Goal: Information Seeking & Learning: Learn about a topic

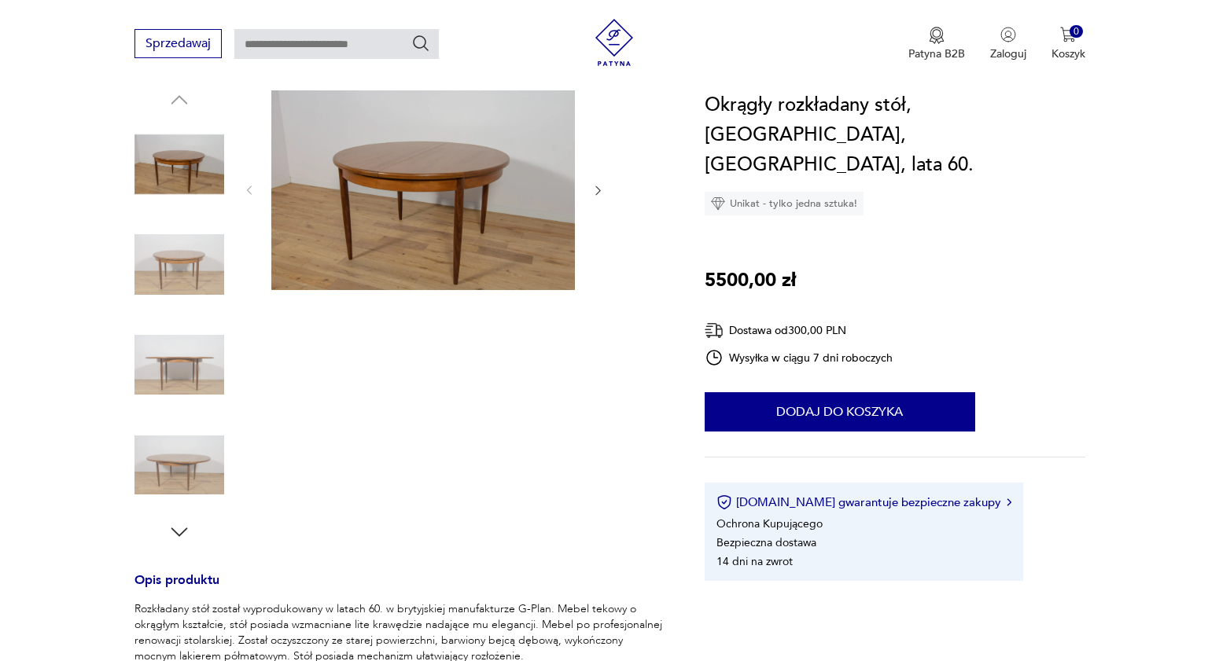
click at [406, 225] on img at bounding box center [422, 189] width 303 height 202
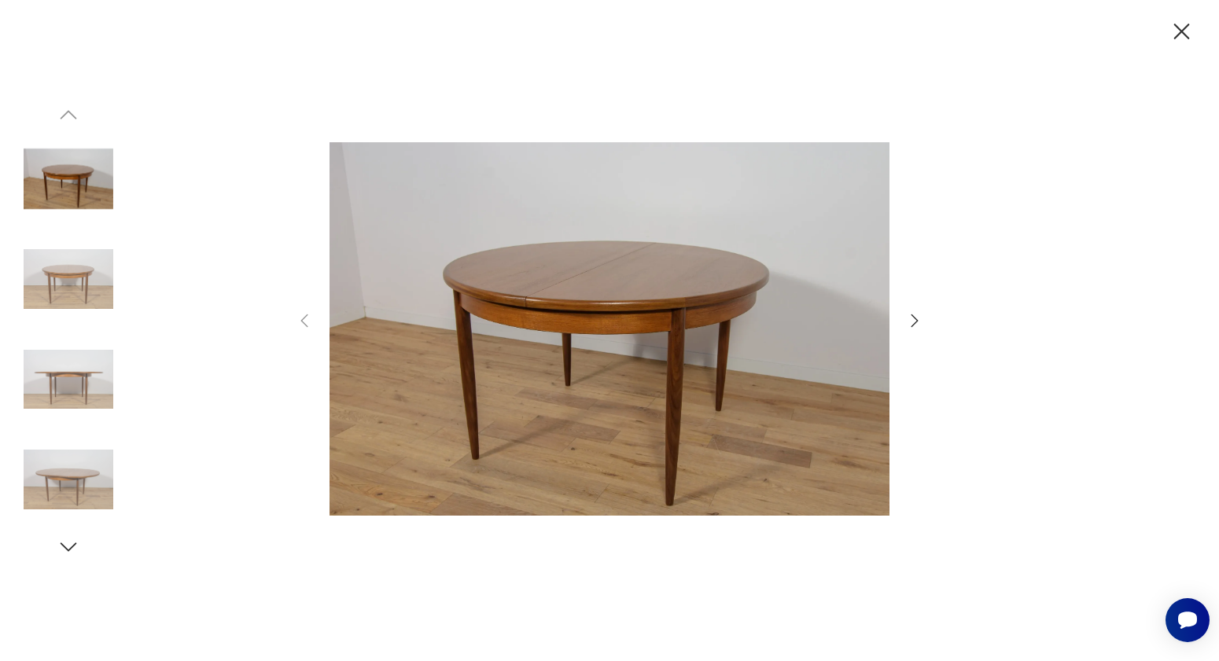
click at [75, 293] on img at bounding box center [69, 279] width 90 height 90
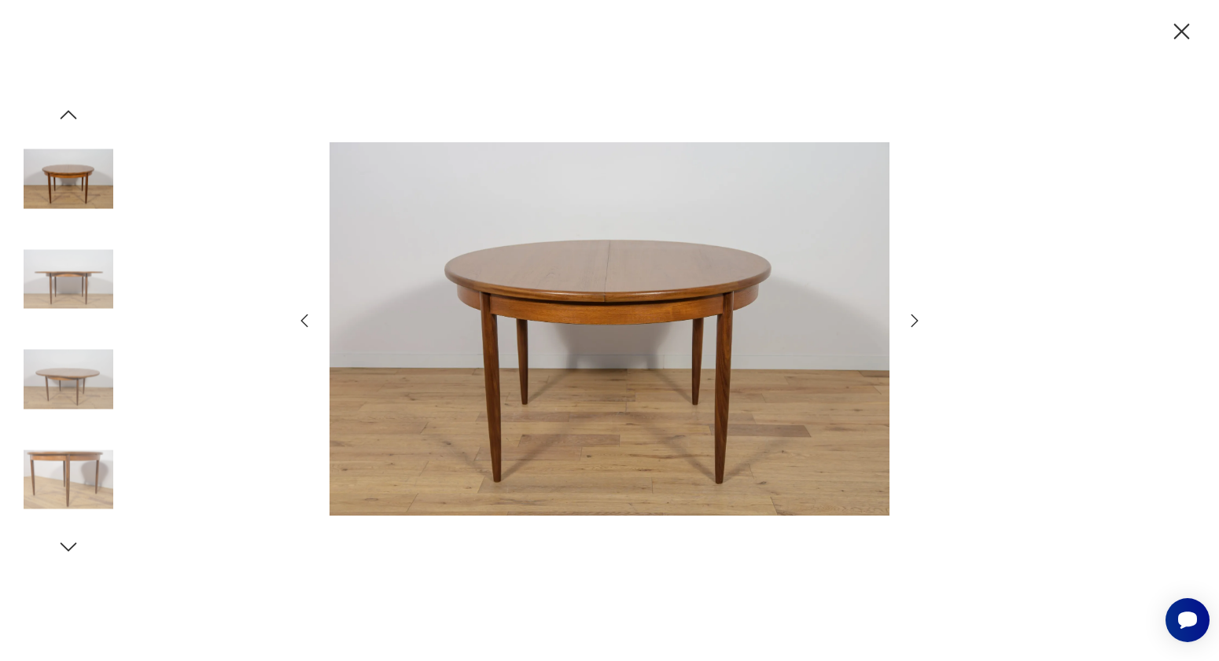
click at [50, 358] on img at bounding box center [69, 380] width 90 height 90
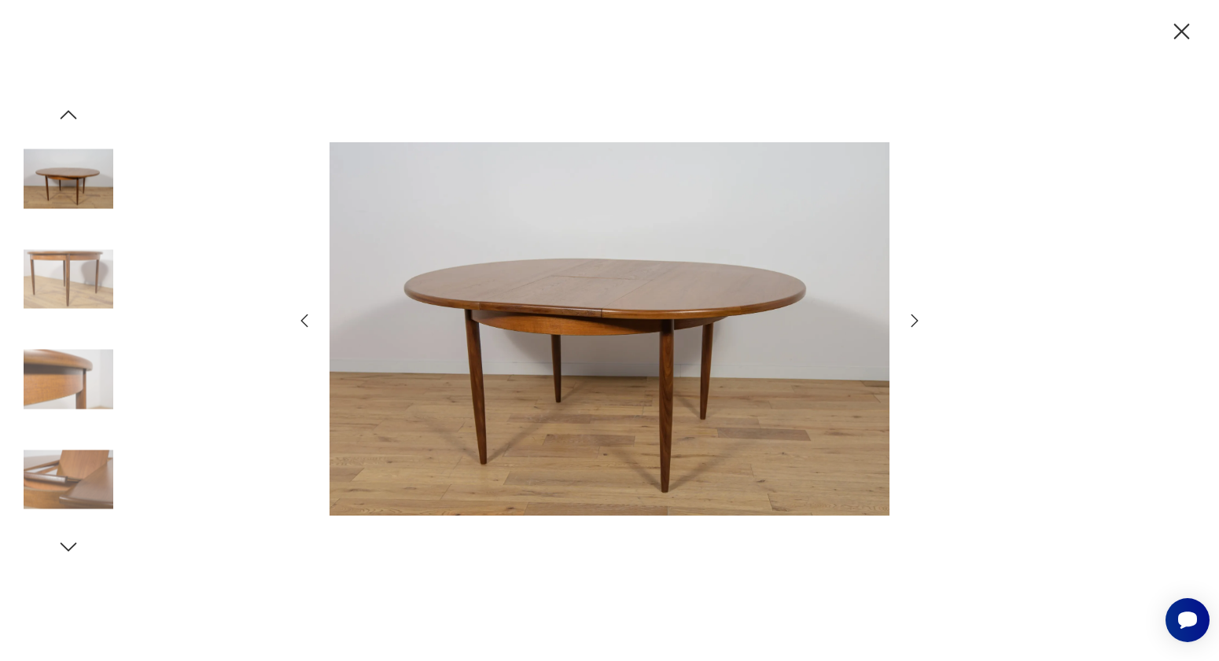
click at [84, 470] on img at bounding box center [69, 480] width 90 height 90
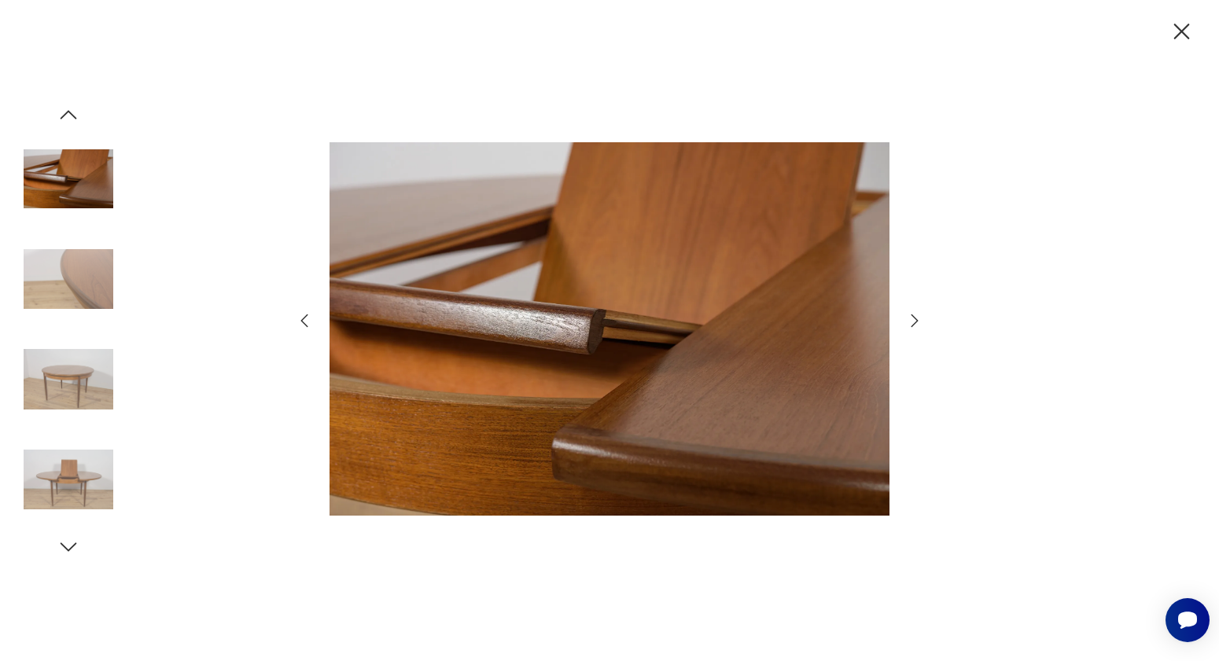
click at [64, 186] on img at bounding box center [69, 179] width 90 height 90
click at [86, 276] on img at bounding box center [69, 279] width 90 height 90
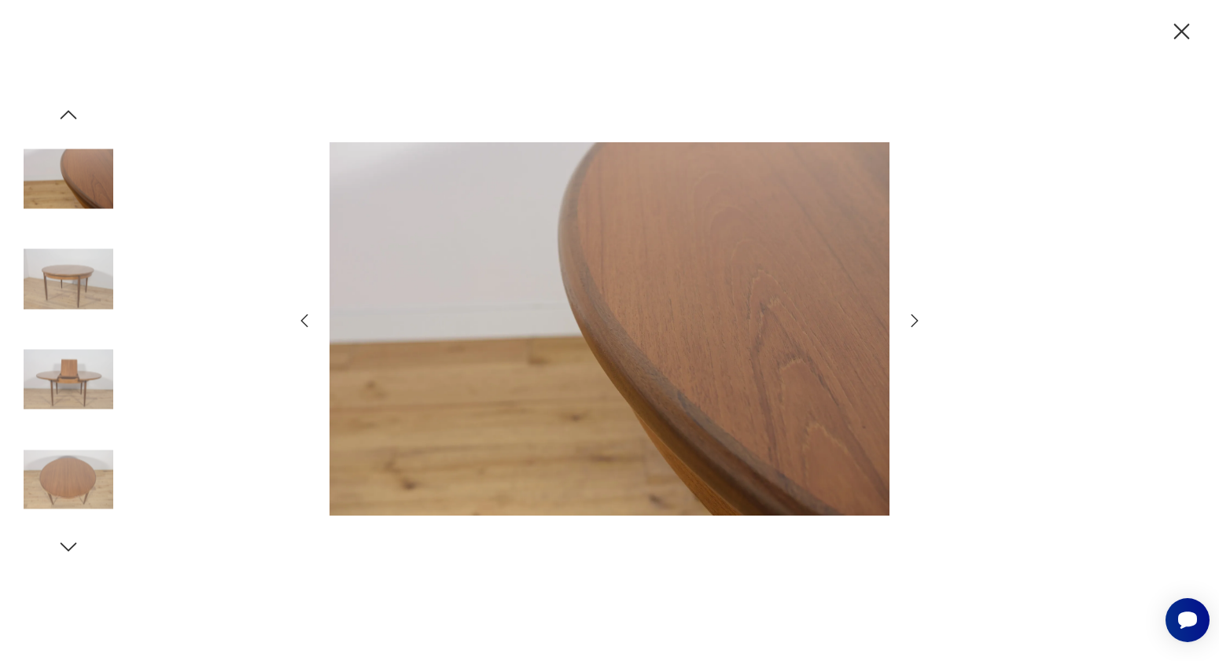
click at [105, 371] on img at bounding box center [69, 380] width 90 height 90
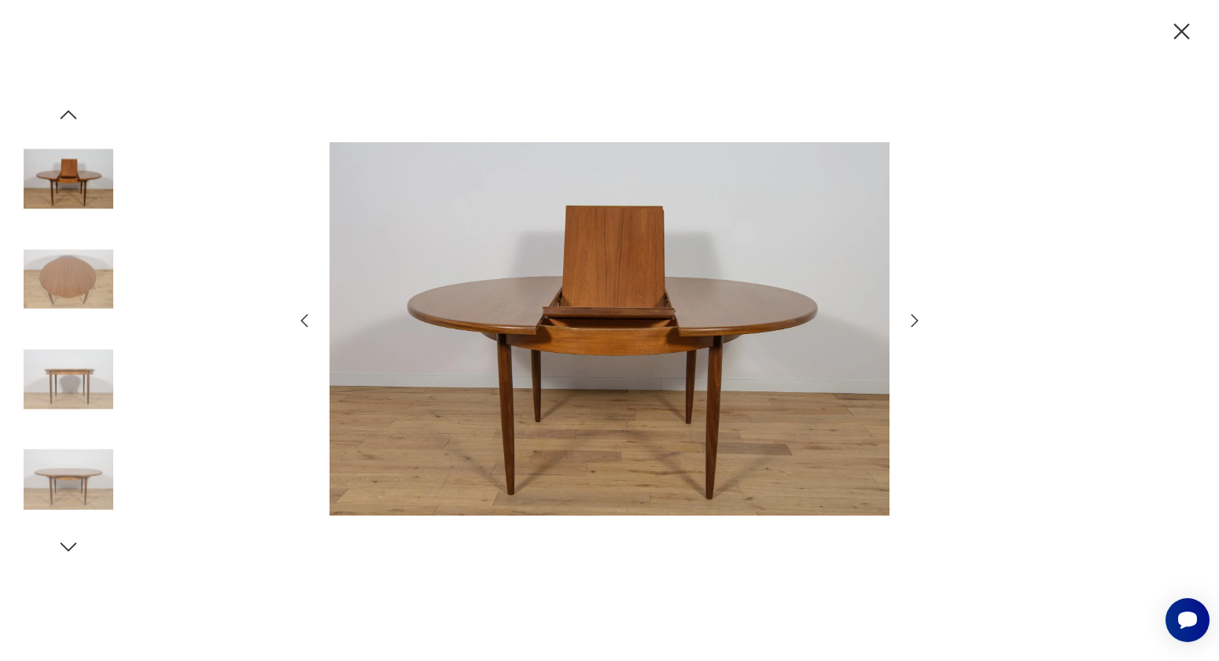
click at [90, 377] on img at bounding box center [69, 380] width 90 height 90
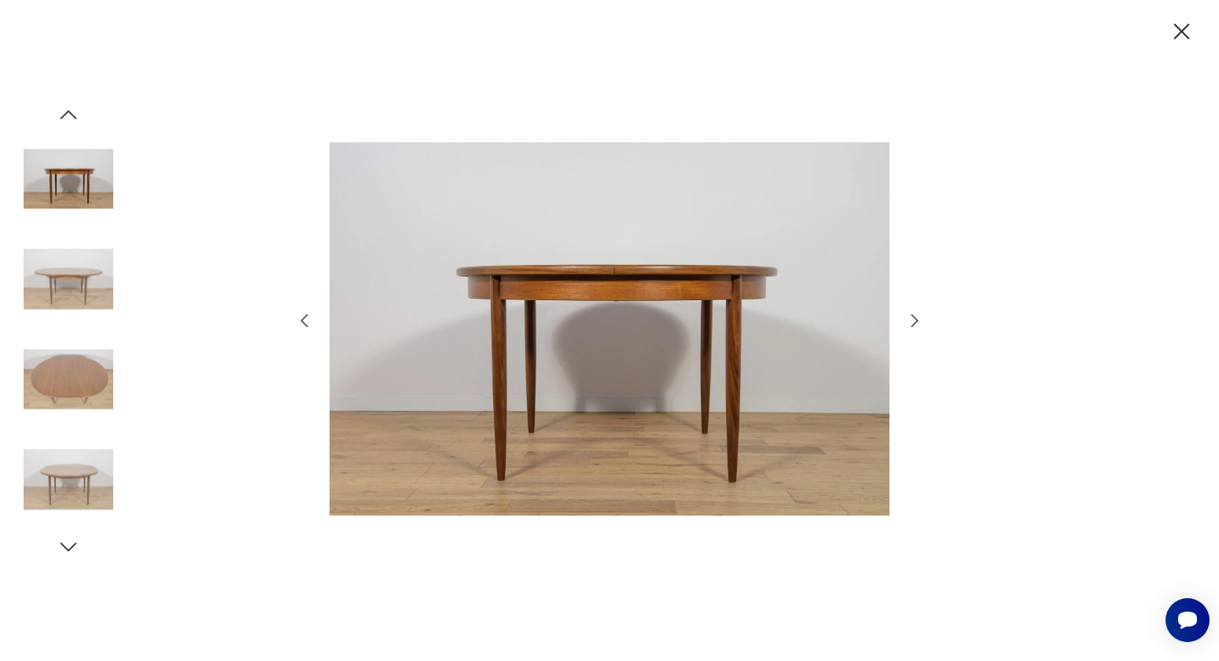
click at [1174, 35] on icon "button" at bounding box center [1182, 32] width 28 height 28
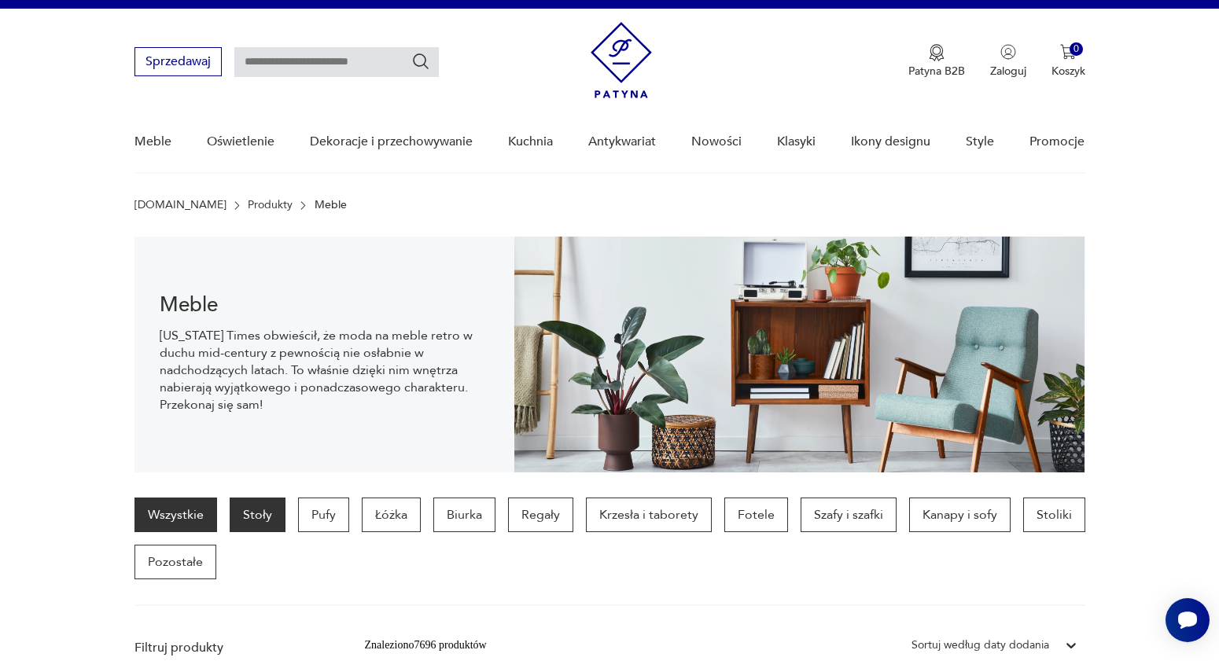
click at [268, 513] on p "Stoły" at bounding box center [258, 515] width 56 height 35
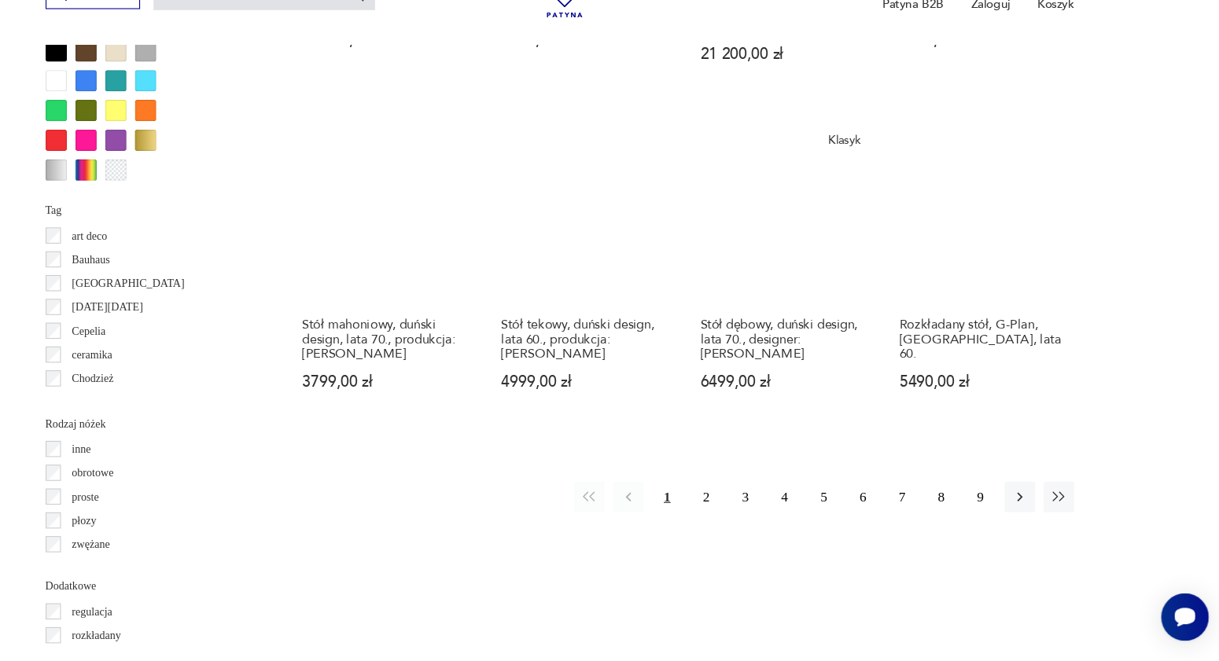
scroll to position [1483, 0]
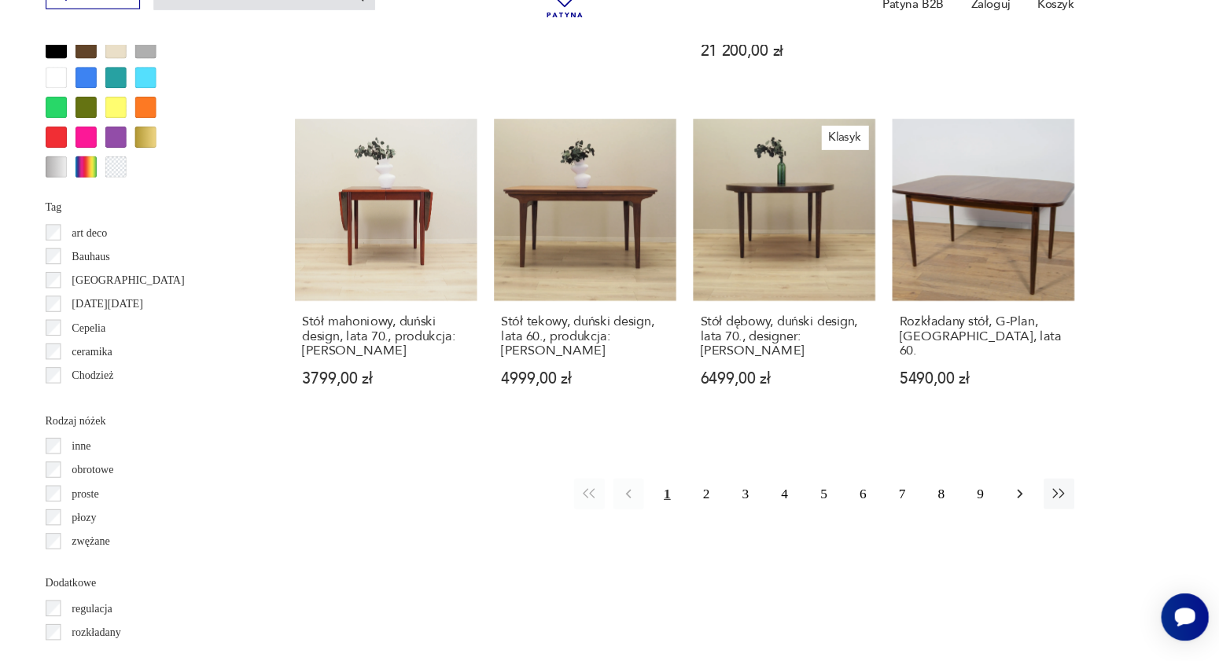
click at [1029, 498] on icon "button" at bounding box center [1035, 506] width 16 height 16
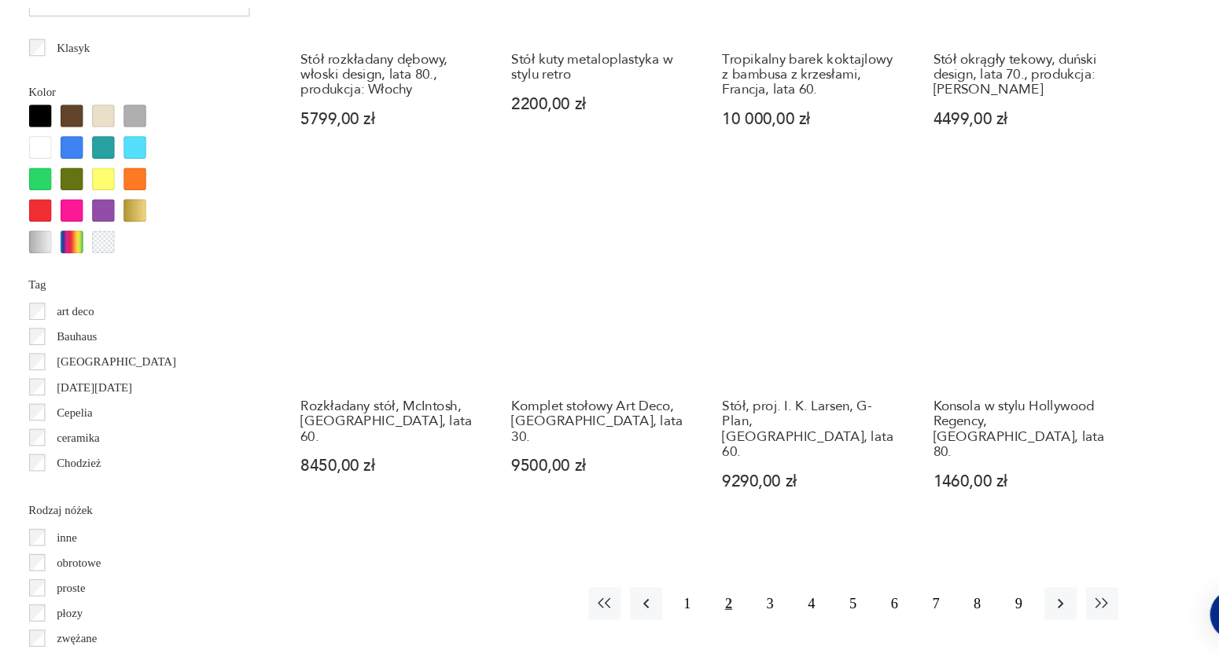
scroll to position [1392, 0]
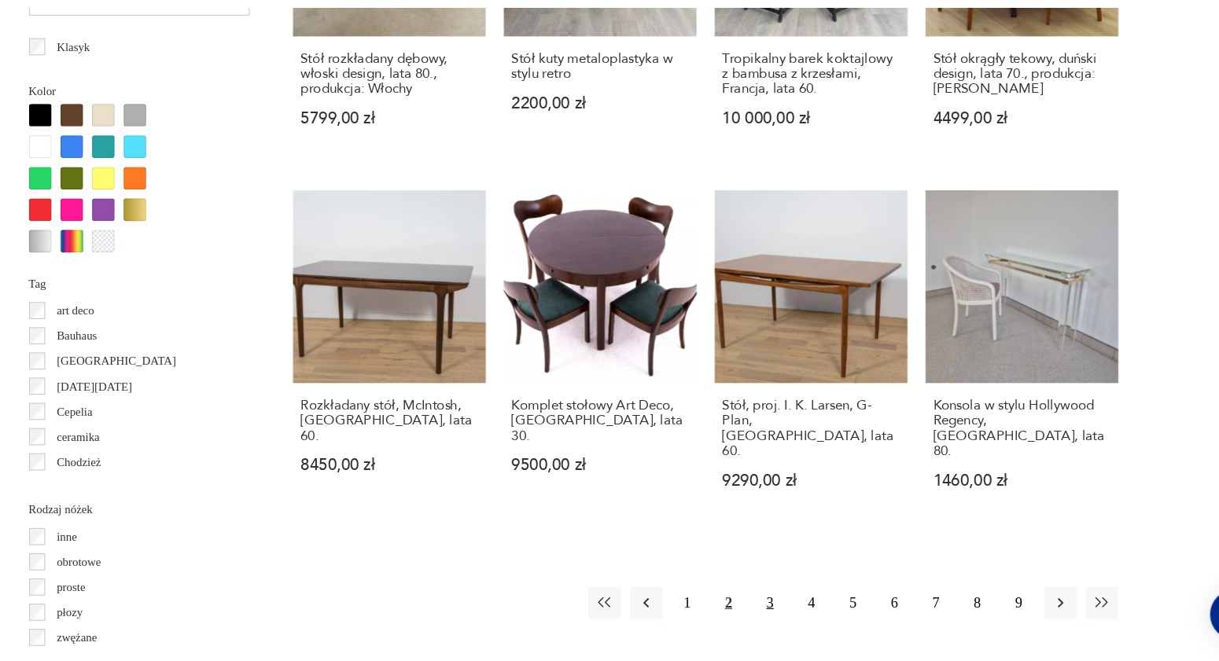
click at [776, 596] on button "3" at bounding box center [781, 610] width 28 height 28
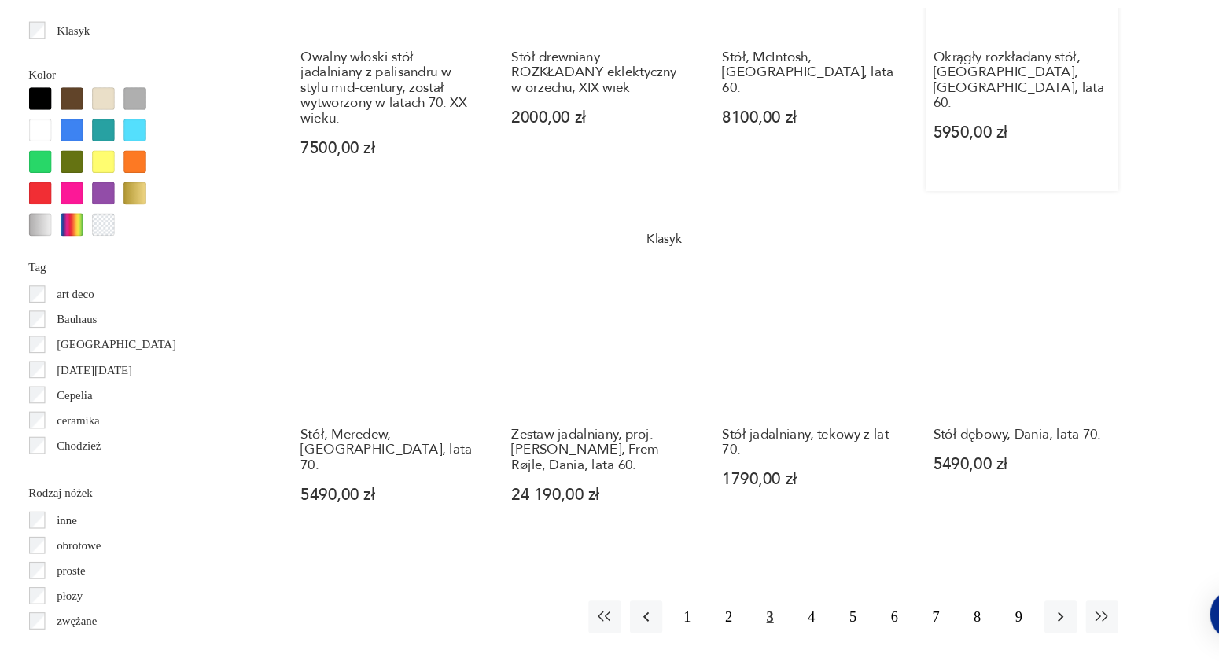
scroll to position [1420, 0]
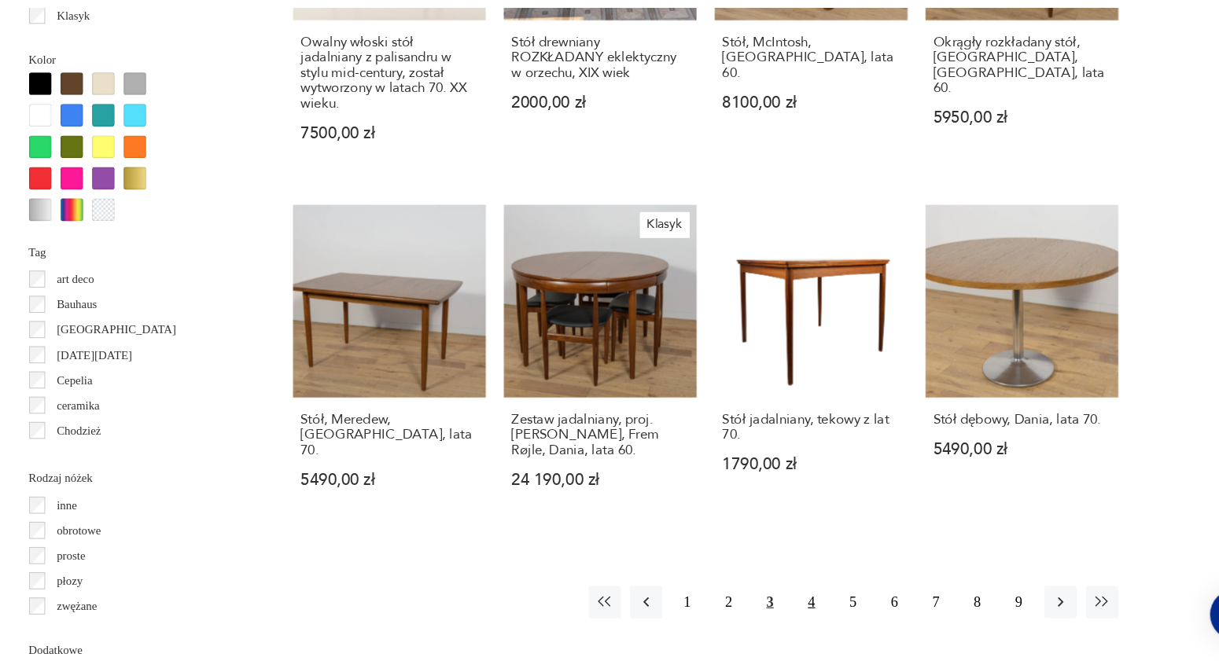
click at [822, 595] on button "4" at bounding box center [818, 609] width 28 height 28
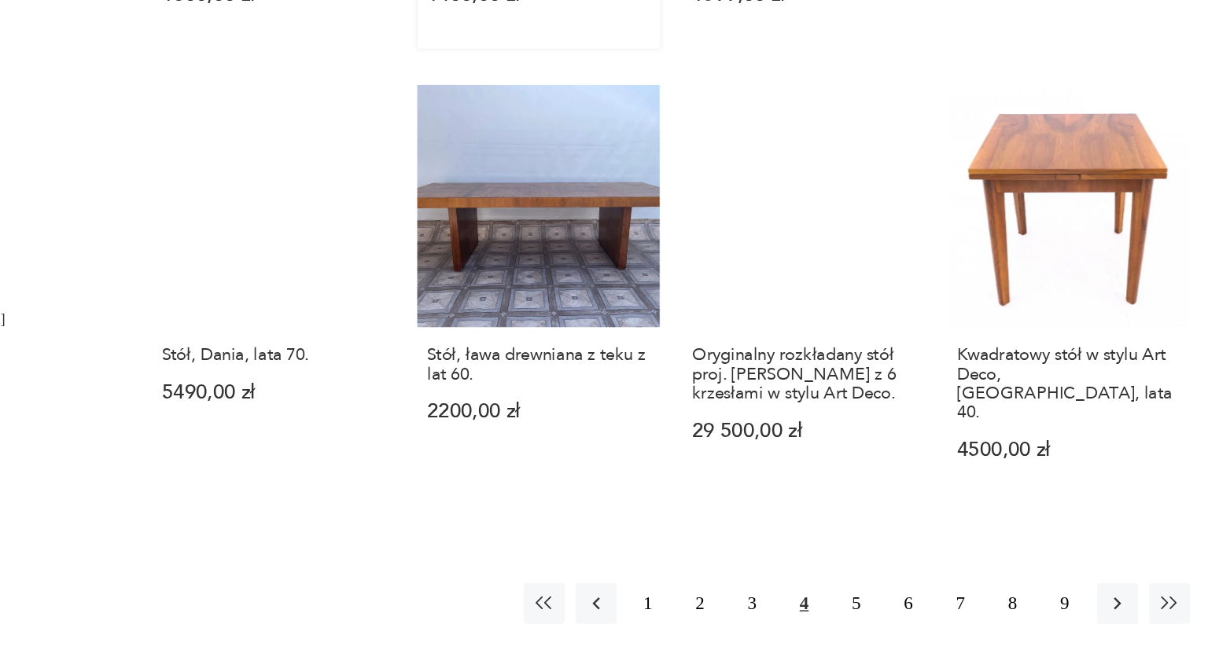
scroll to position [1369, 0]
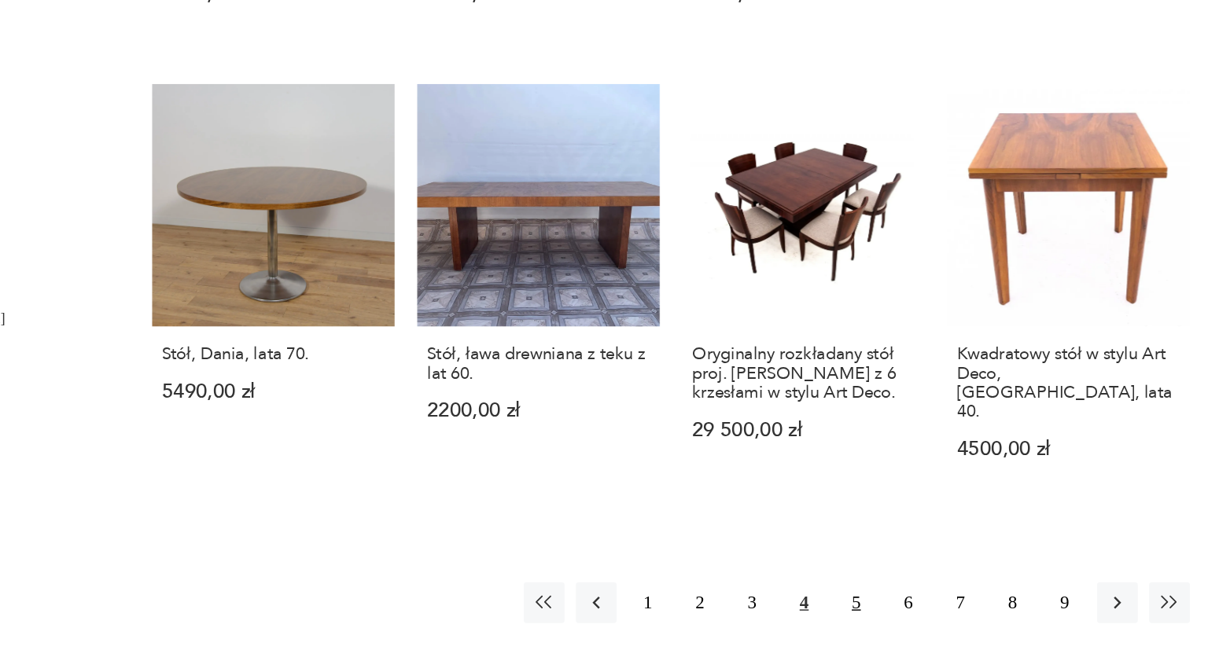
click at [854, 606] on button "5" at bounding box center [854, 620] width 28 height 28
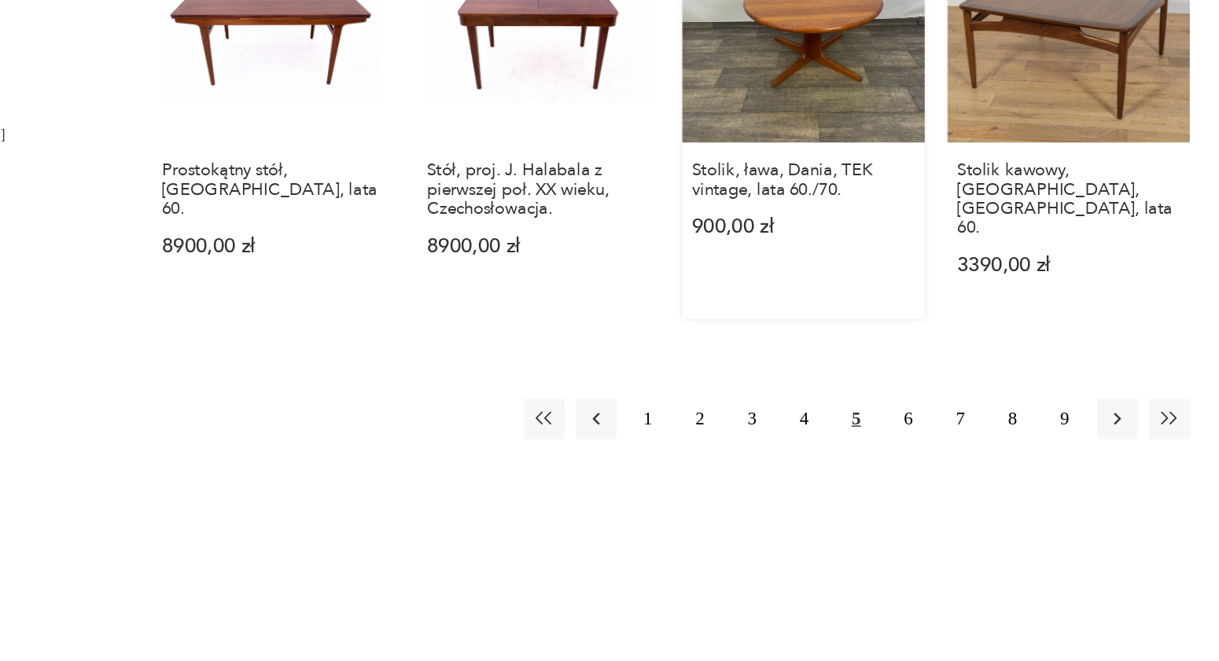
scroll to position [1497, 0]
click at [890, 478] on button "6" at bounding box center [890, 492] width 28 height 28
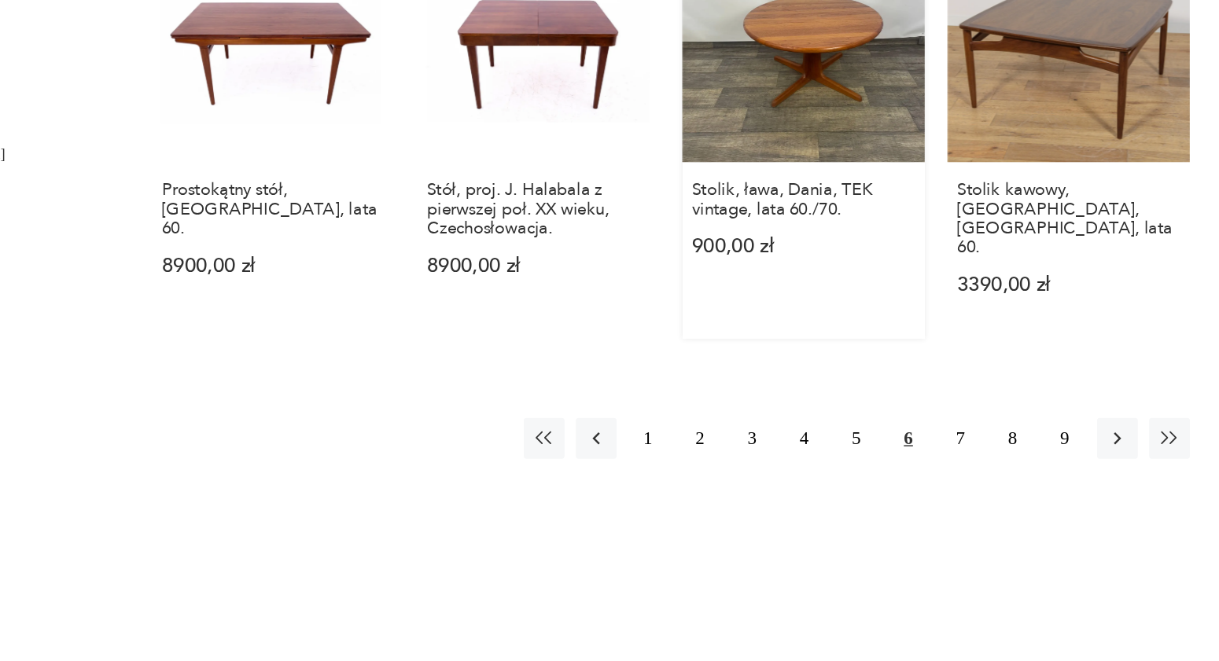
scroll to position [1484, 0]
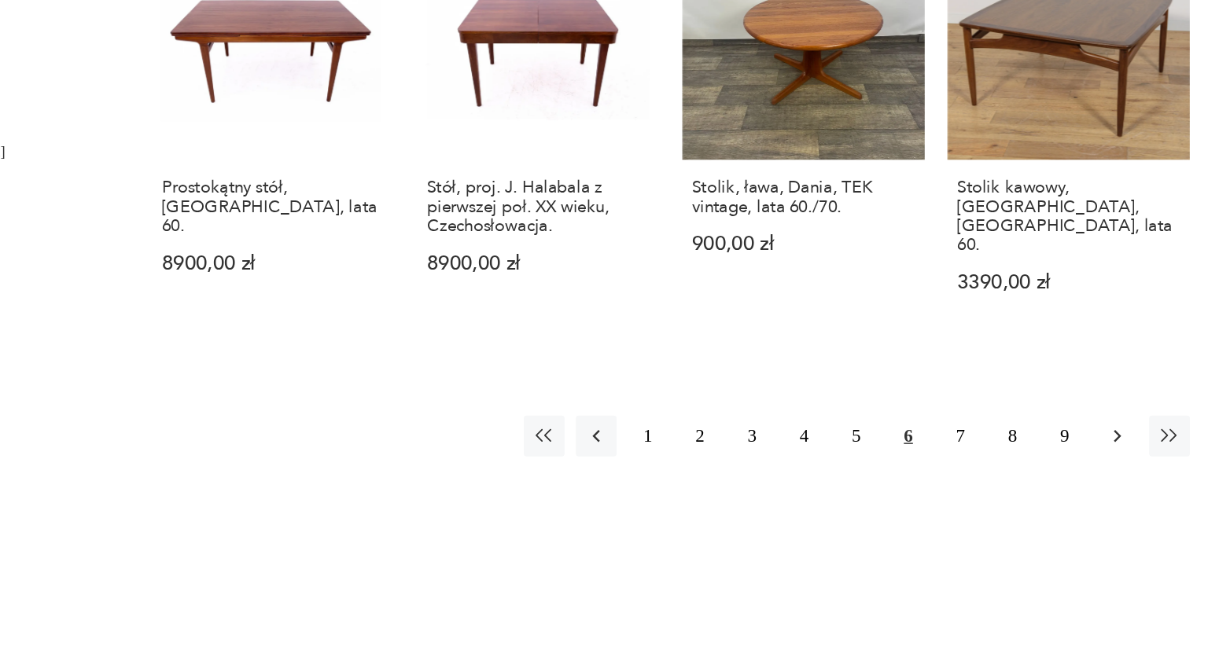
click at [1032, 497] on icon "button" at bounding box center [1035, 505] width 16 height 16
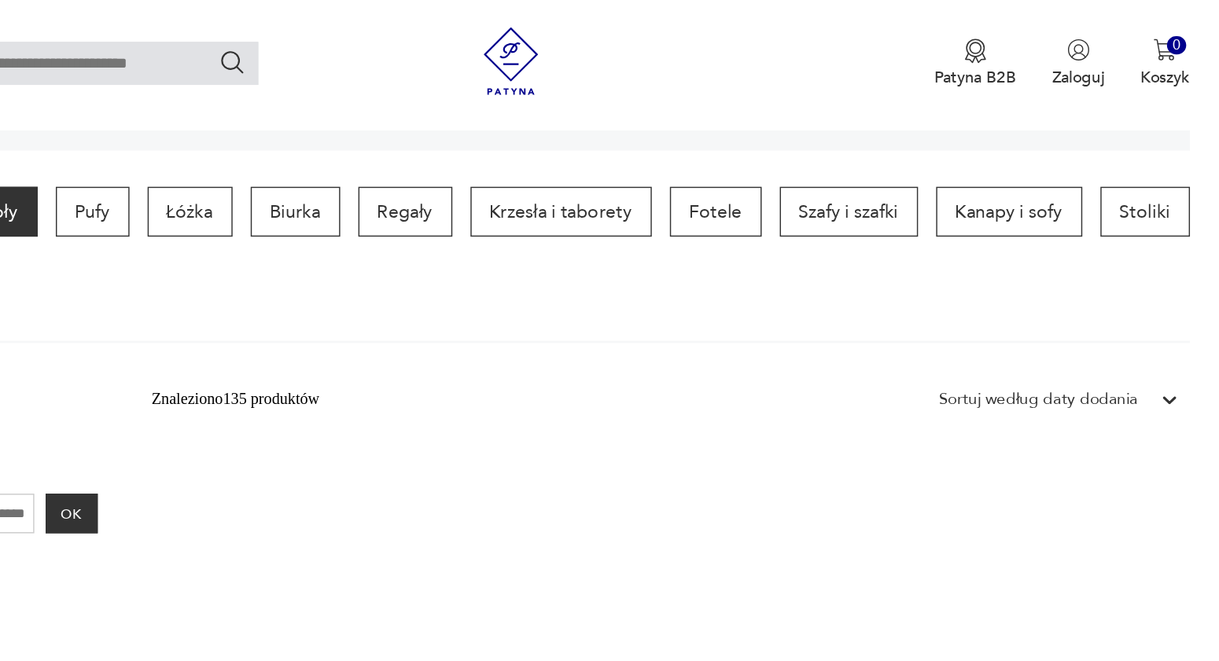
scroll to position [0, 0]
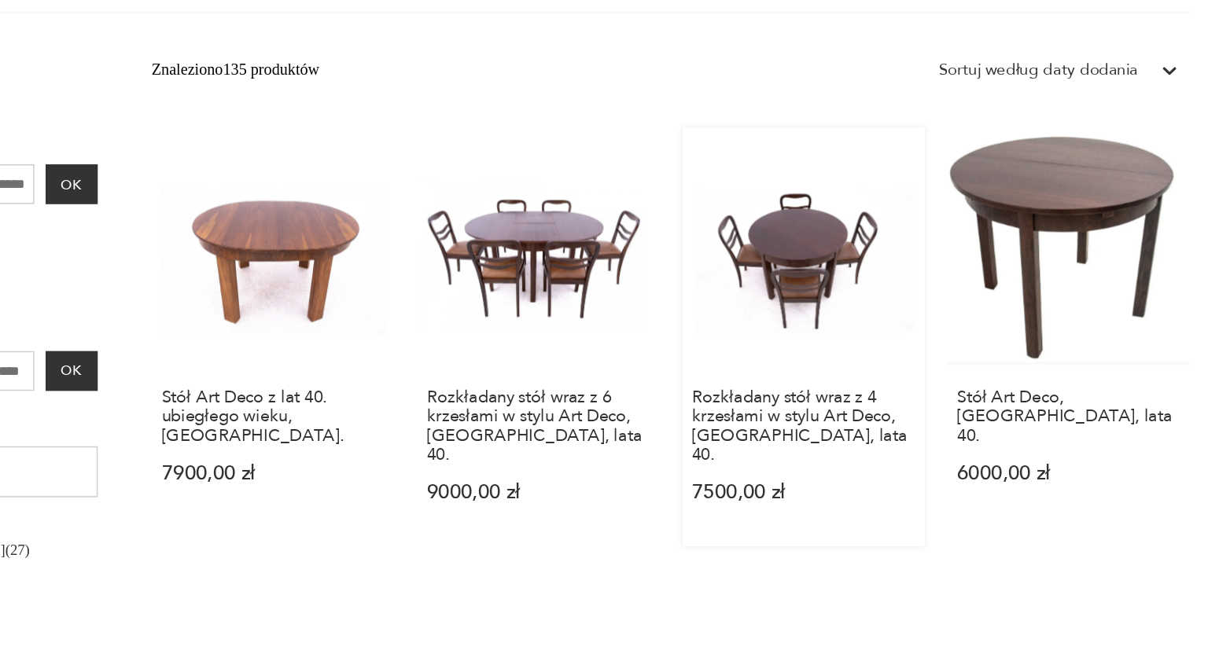
scroll to position [421, 0]
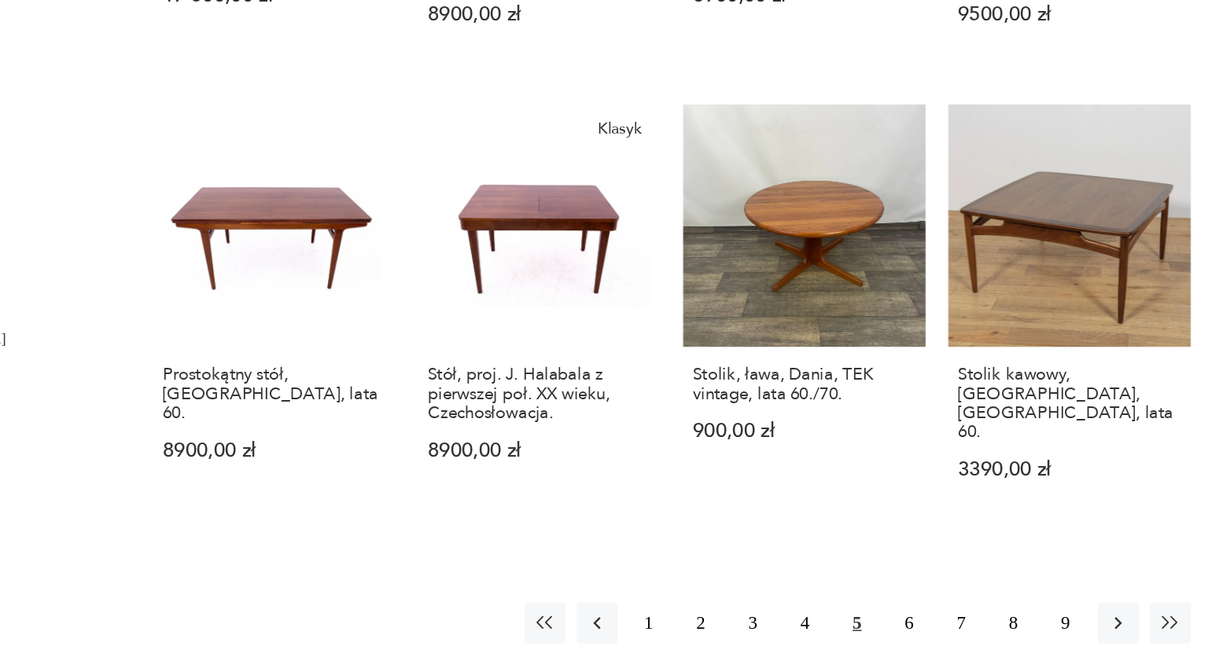
scroll to position [1357, 0]
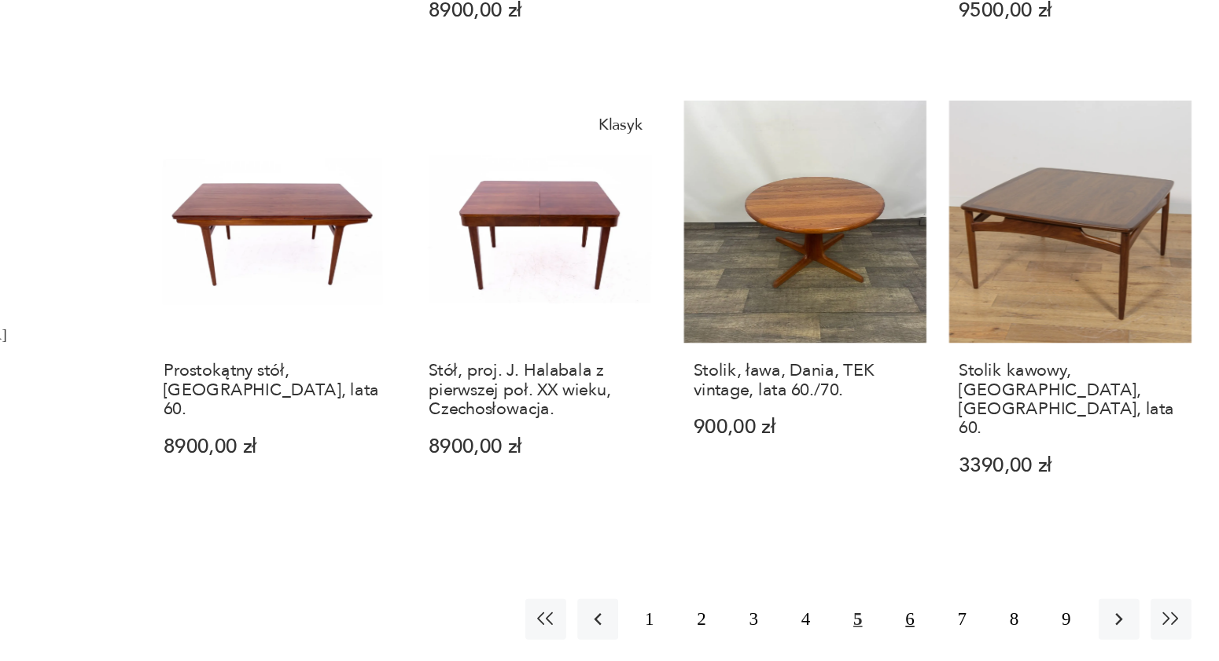
click at [892, 618] on button "6" at bounding box center [890, 632] width 28 height 28
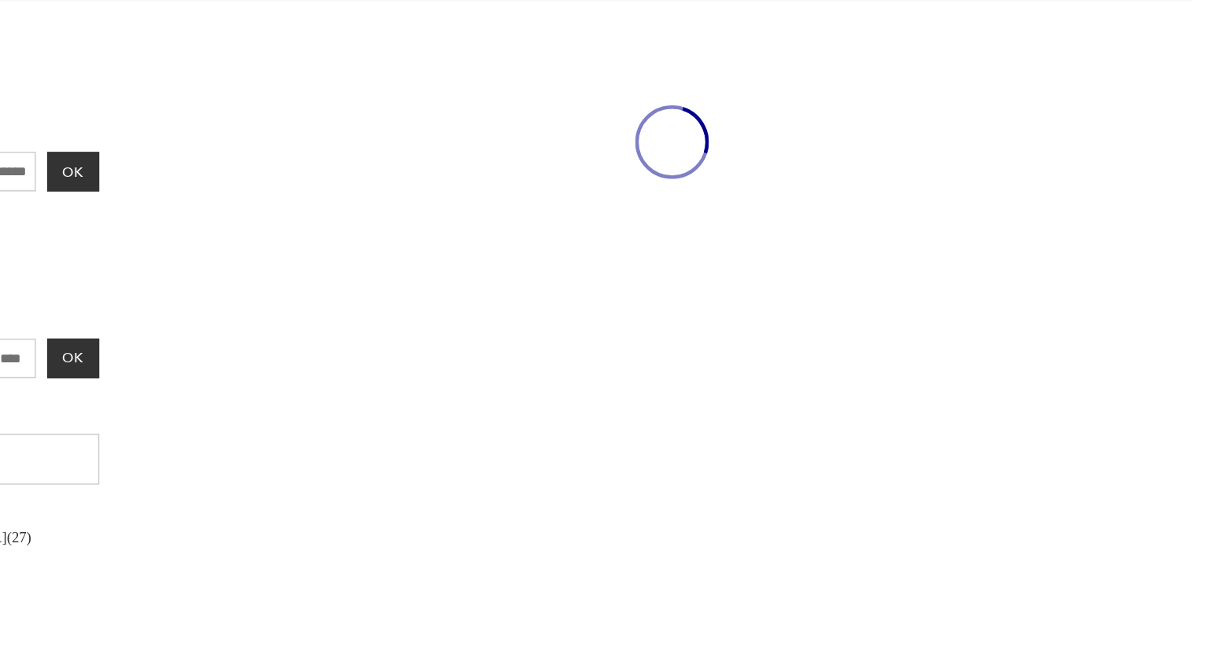
scroll to position [417, 0]
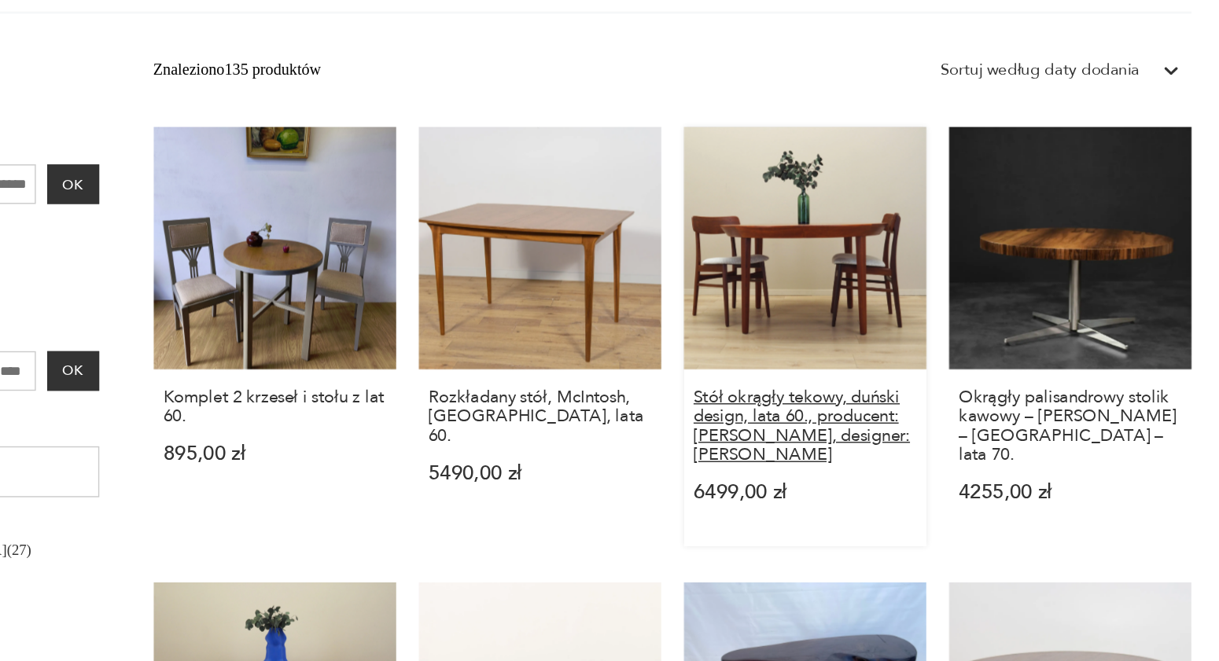
click at [872, 521] on h3 "Stół okrągły tekowy, duński design, lata 60., producent: Gudme Møbelfabrik, des…" at bounding box center [817, 497] width 154 height 53
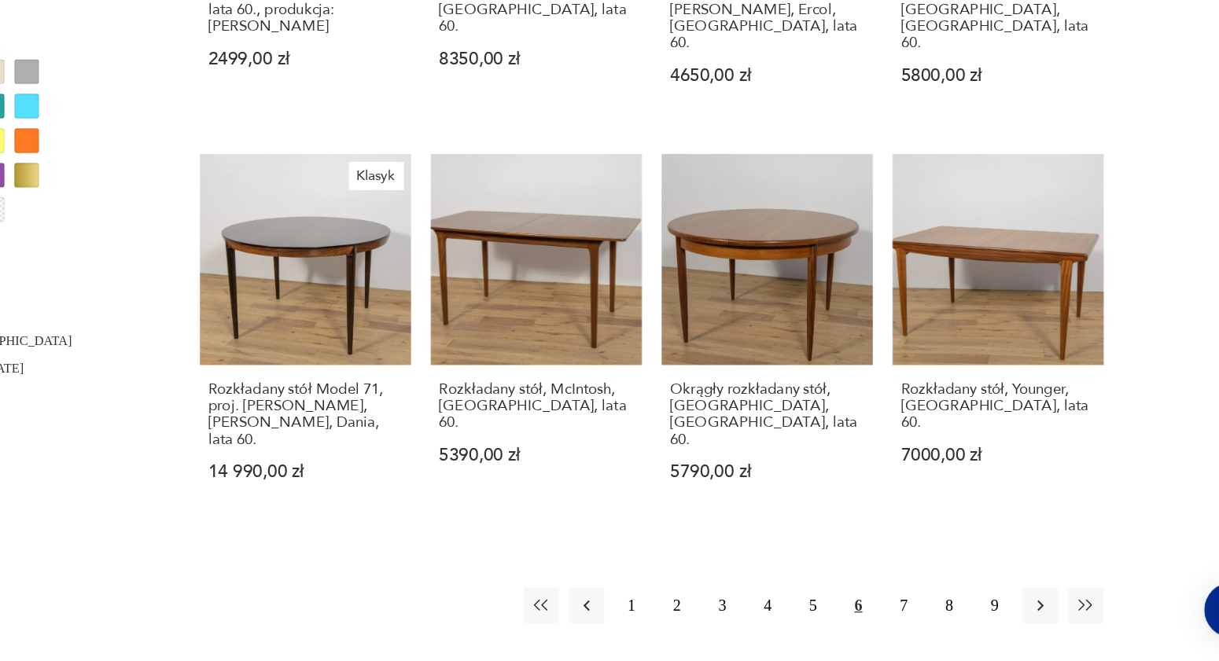
scroll to position [1387, 0]
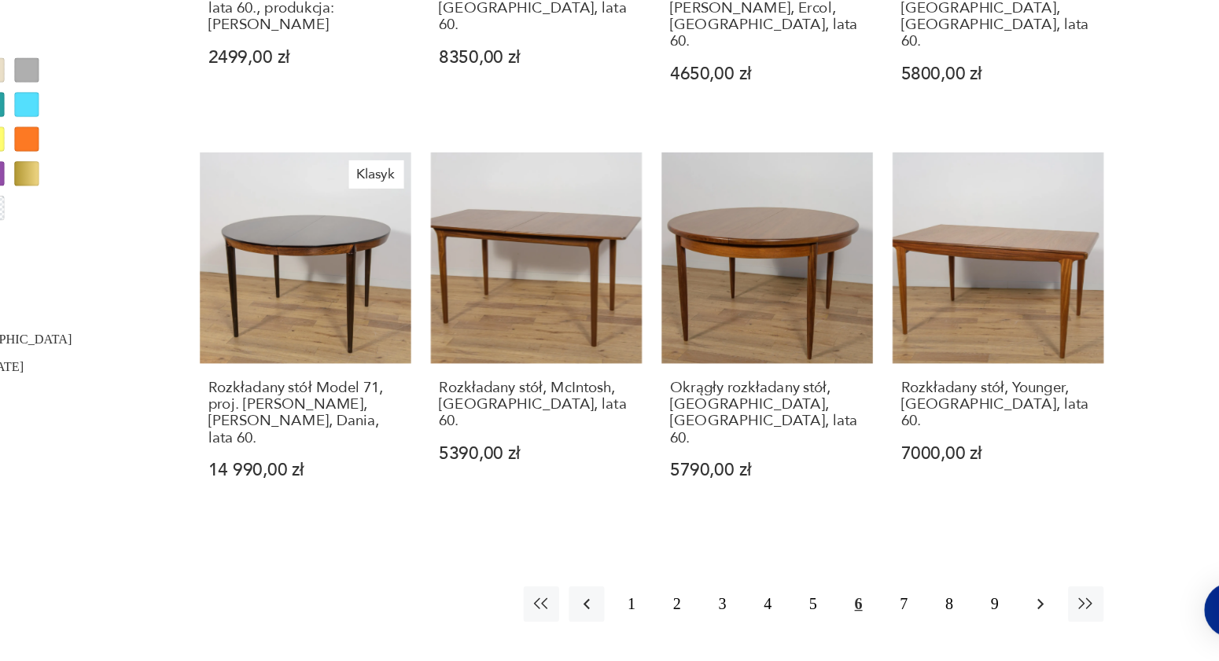
click at [1031, 608] on icon "button" at bounding box center [1035, 616] width 16 height 16
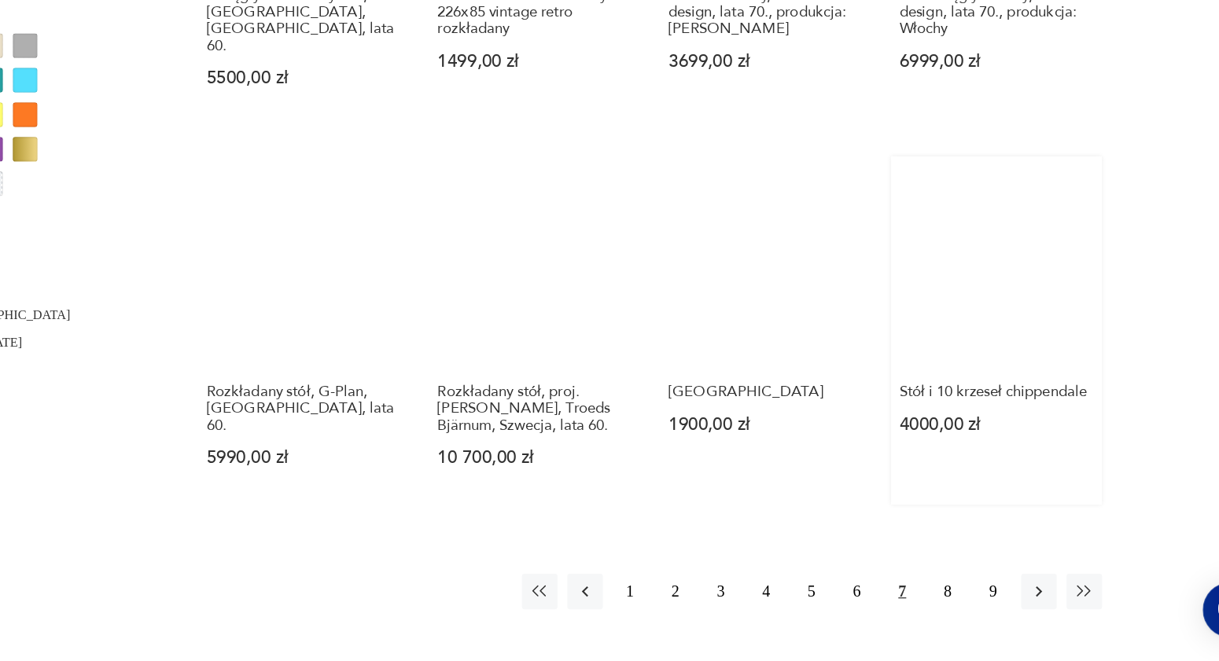
scroll to position [1410, 0]
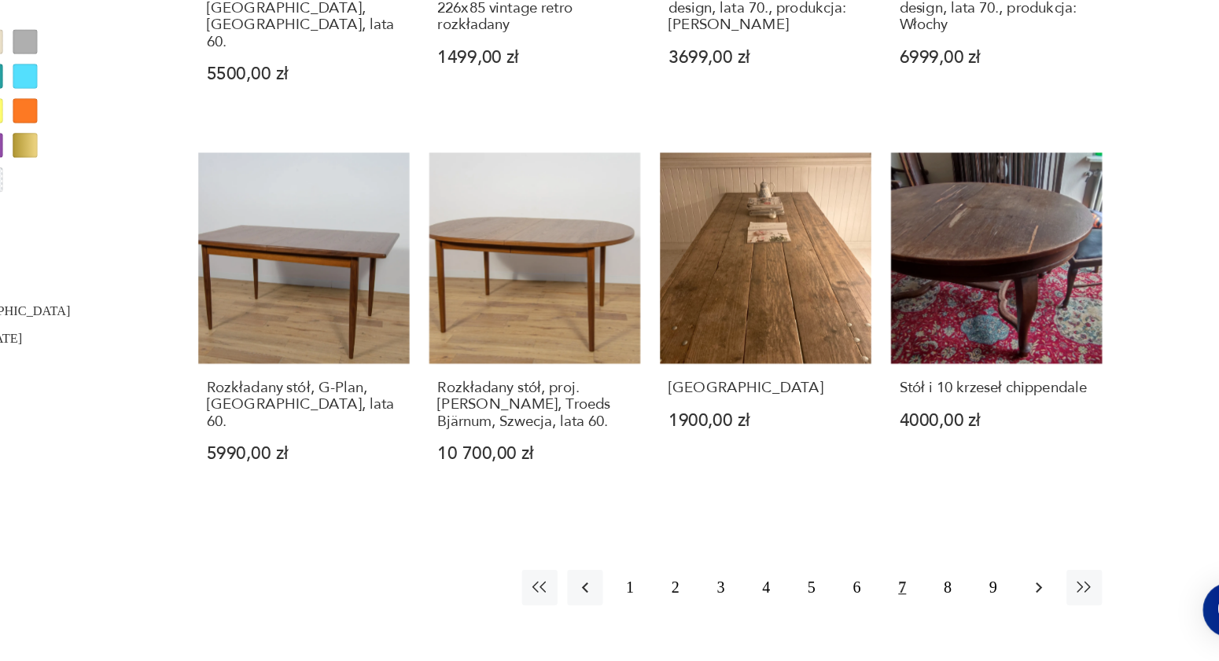
click at [1043, 594] on button "button" at bounding box center [1035, 602] width 28 height 28
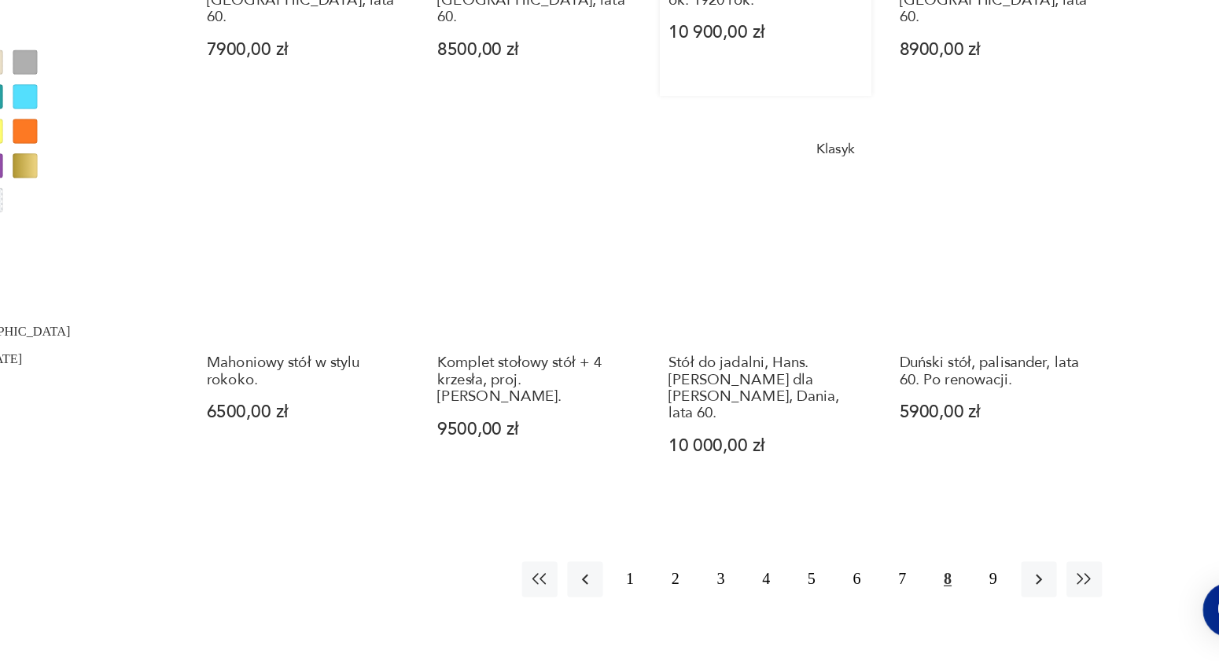
scroll to position [1416, 0]
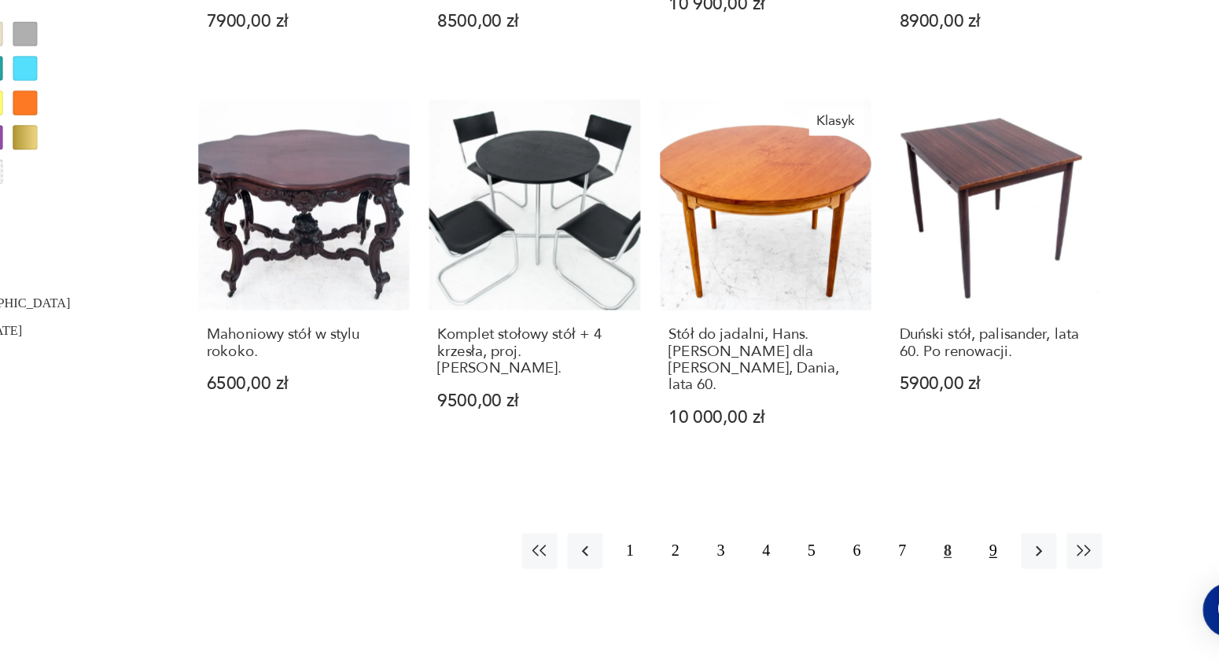
click at [996, 559] on button "9" at bounding box center [998, 573] width 28 height 28
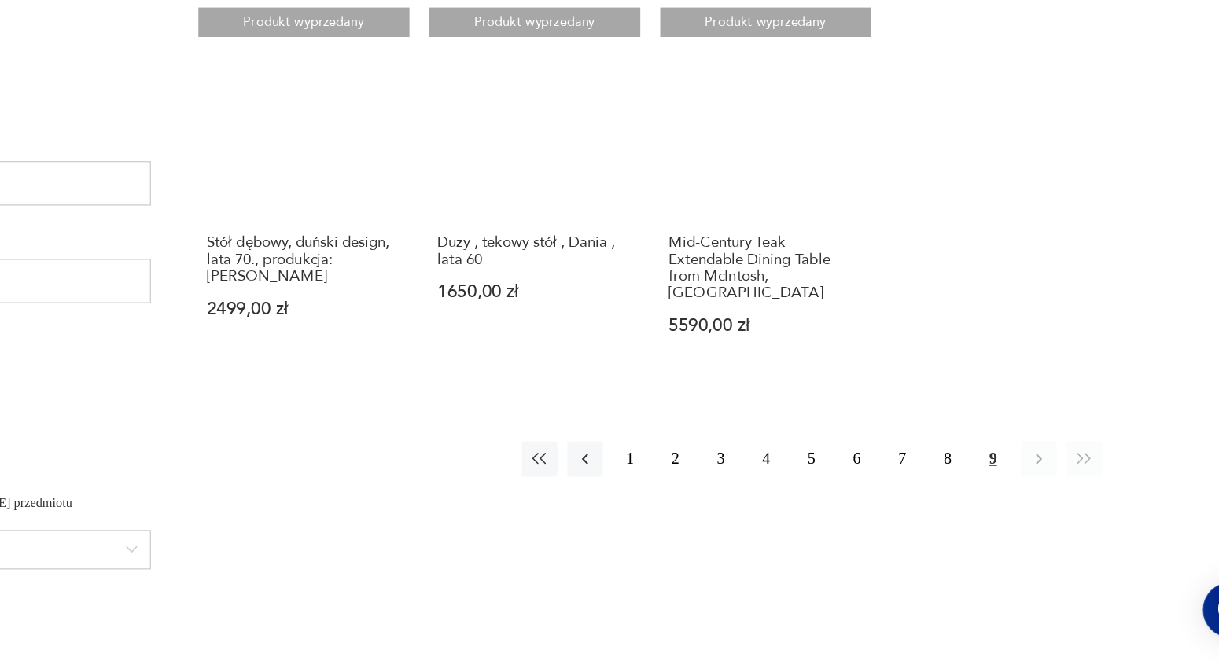
scroll to position [923, 0]
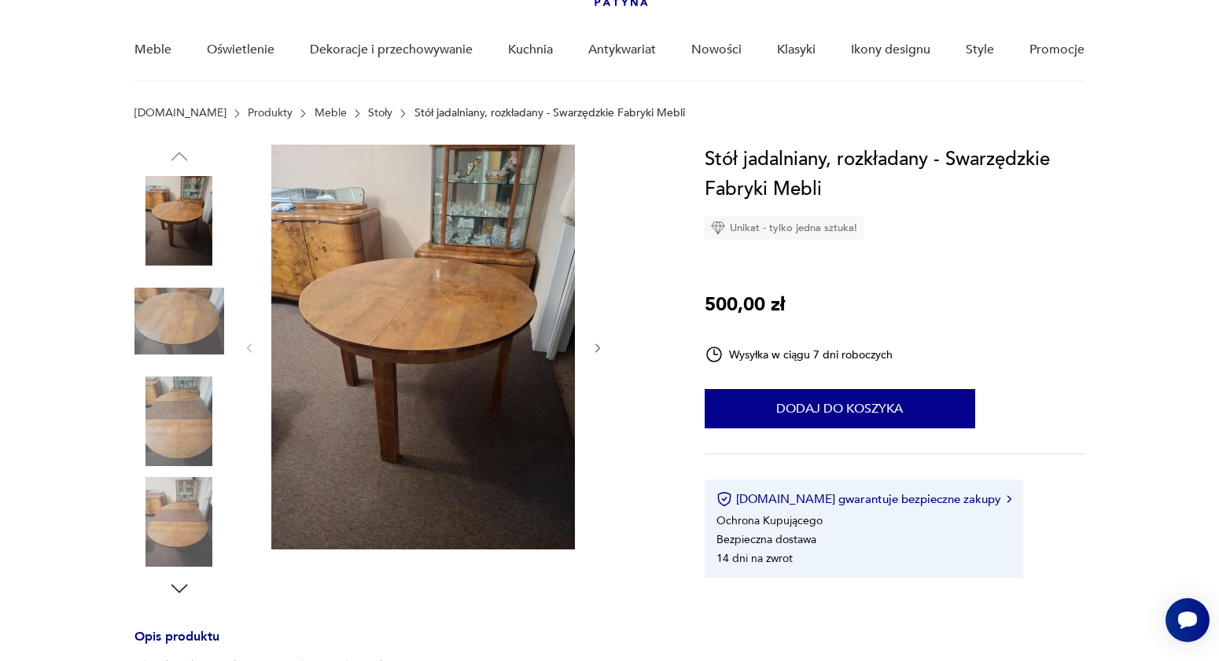
click at [201, 319] on img at bounding box center [179, 322] width 90 height 90
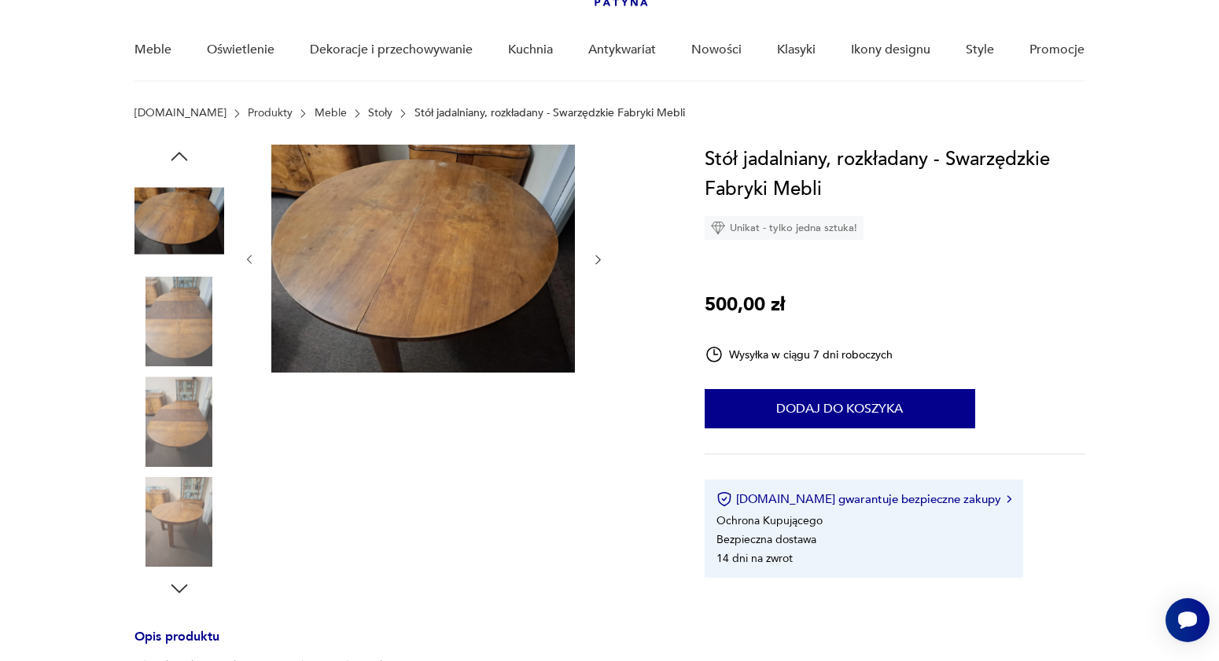
click at [163, 412] on img at bounding box center [179, 422] width 90 height 90
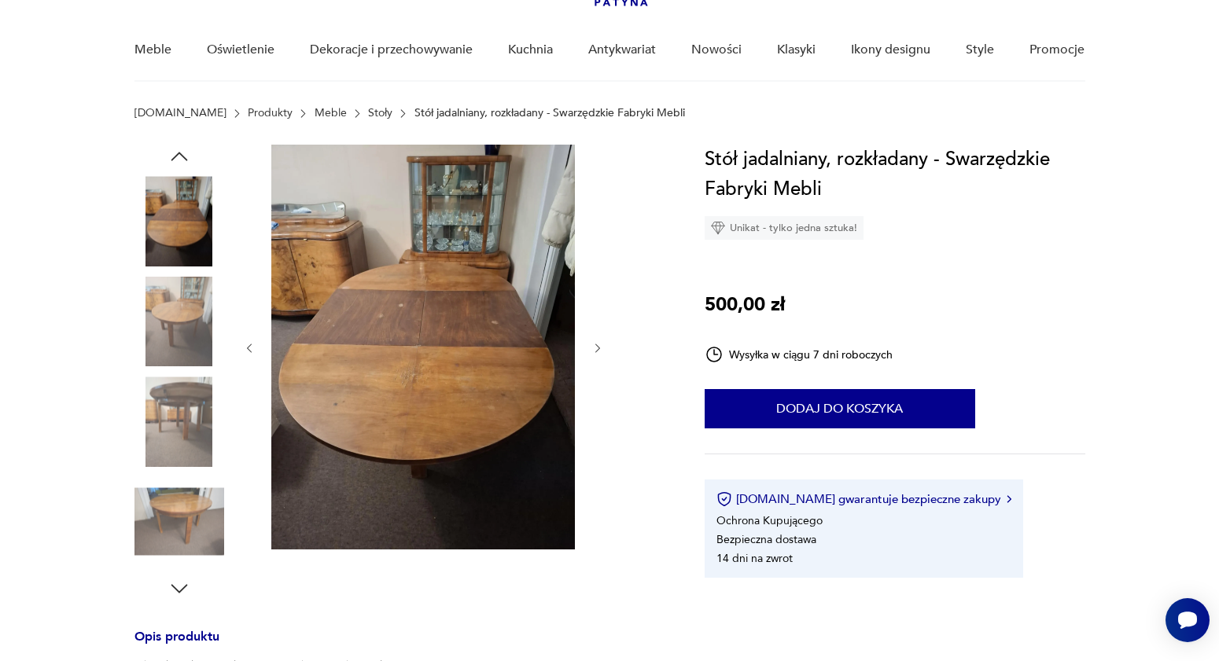
click at [152, 514] on img at bounding box center [179, 522] width 90 height 90
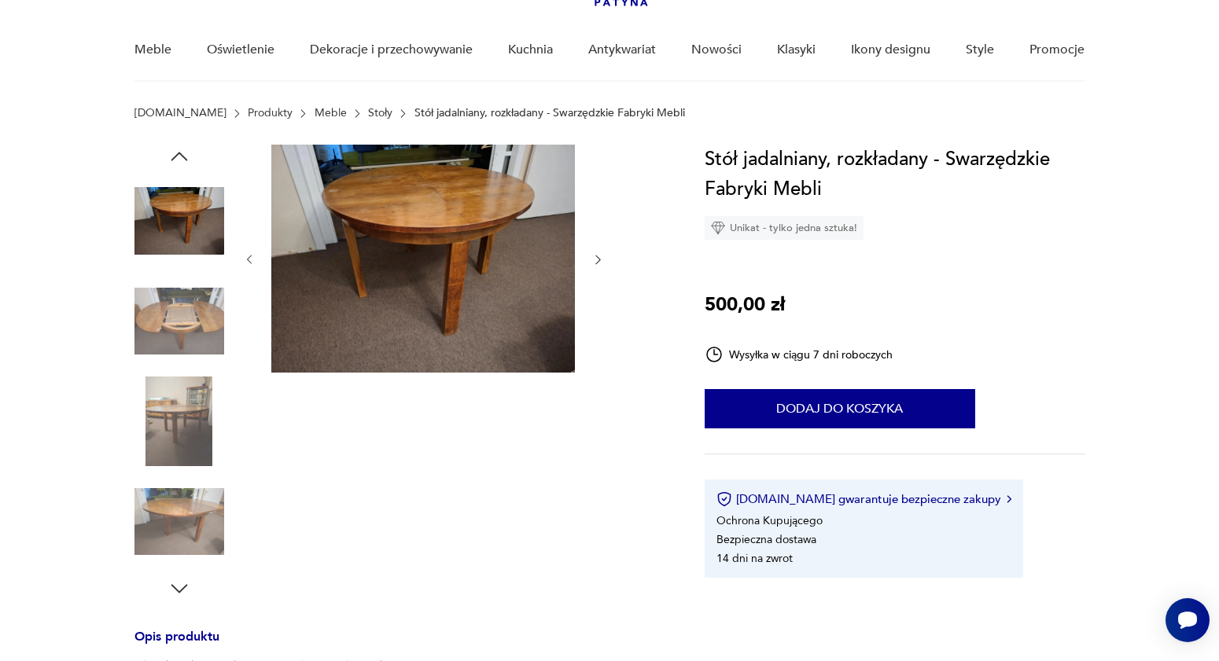
click at [182, 228] on img at bounding box center [179, 221] width 90 height 90
click at [175, 234] on img at bounding box center [179, 221] width 90 height 90
click at [182, 160] on icon "button" at bounding box center [179, 157] width 24 height 24
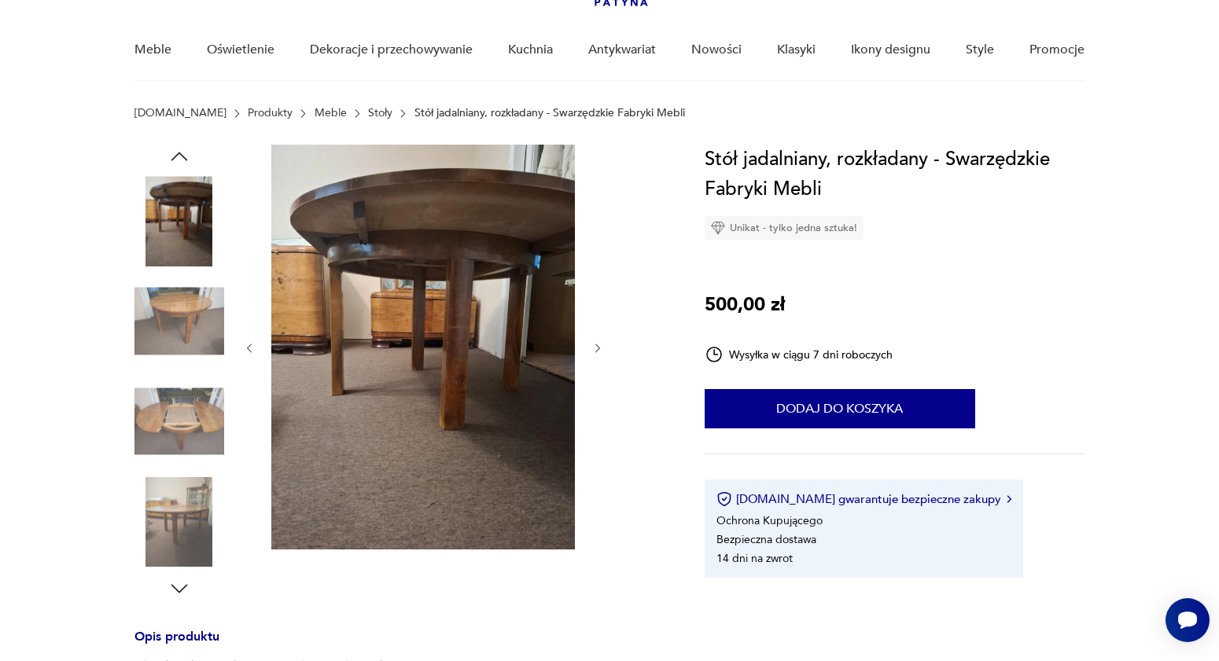
click at [182, 208] on img at bounding box center [179, 221] width 90 height 90
click at [175, 156] on icon "button" at bounding box center [179, 156] width 17 height 9
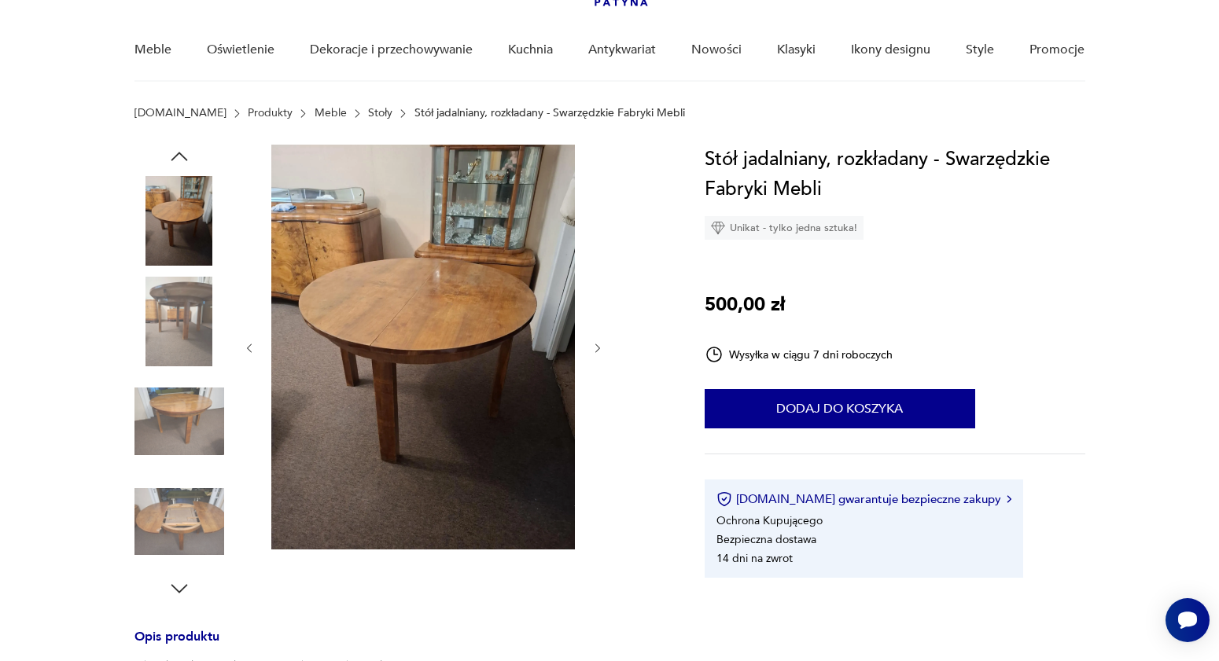
click at [176, 155] on icon "button" at bounding box center [179, 156] width 17 height 9
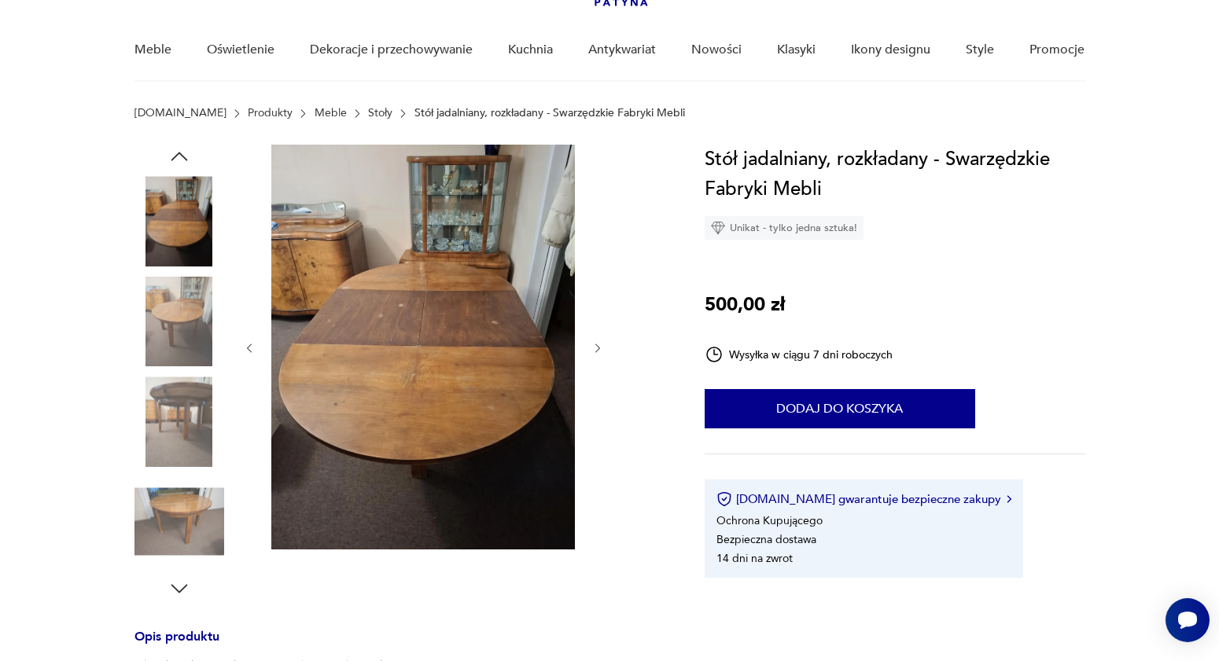
click at [176, 155] on icon "button" at bounding box center [179, 156] width 17 height 9
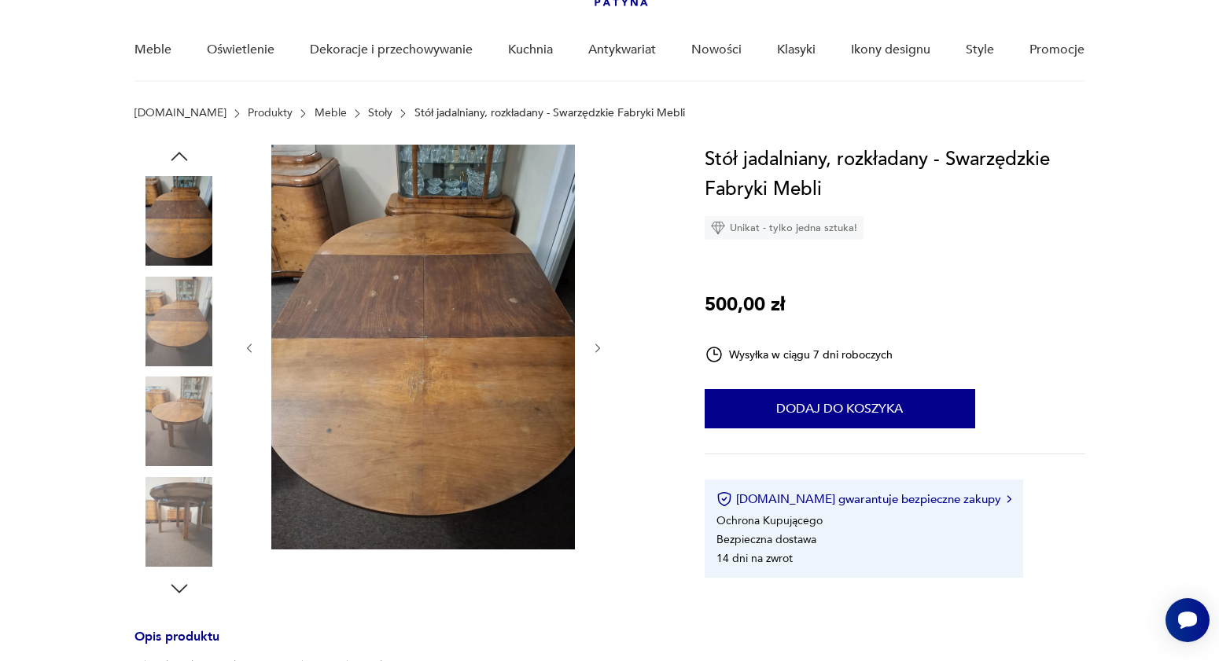
click at [178, 165] on icon "button" at bounding box center [179, 157] width 24 height 24
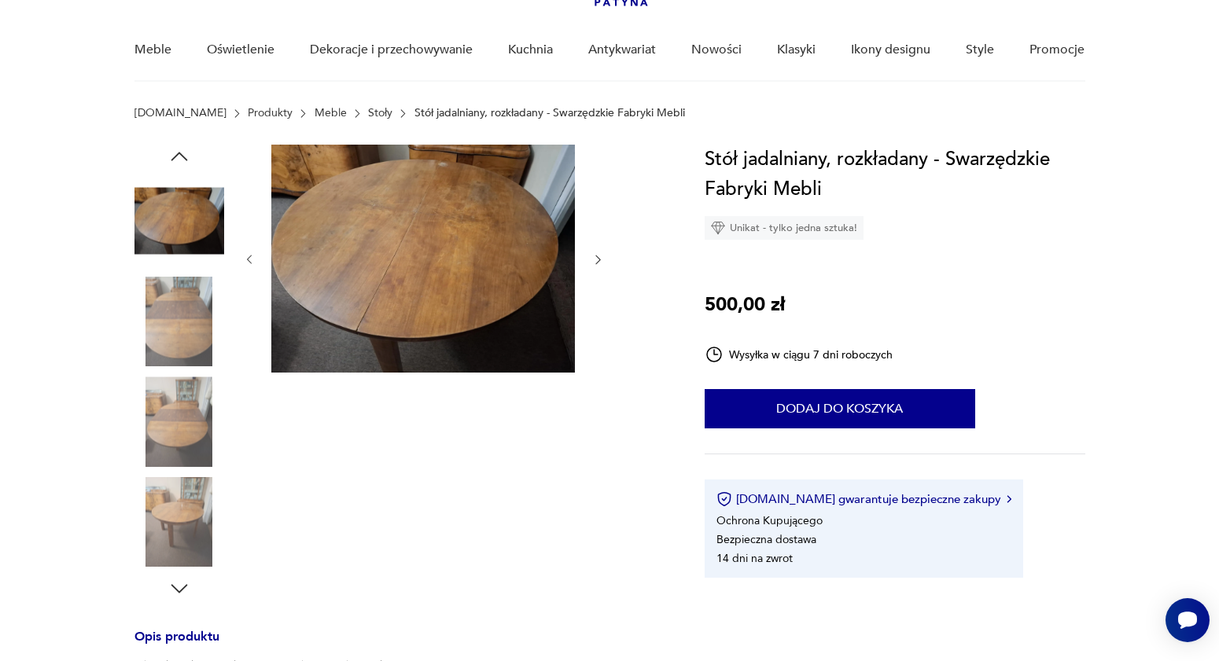
click at [175, 218] on img at bounding box center [179, 221] width 90 height 90
click at [177, 159] on icon "button" at bounding box center [179, 157] width 24 height 24
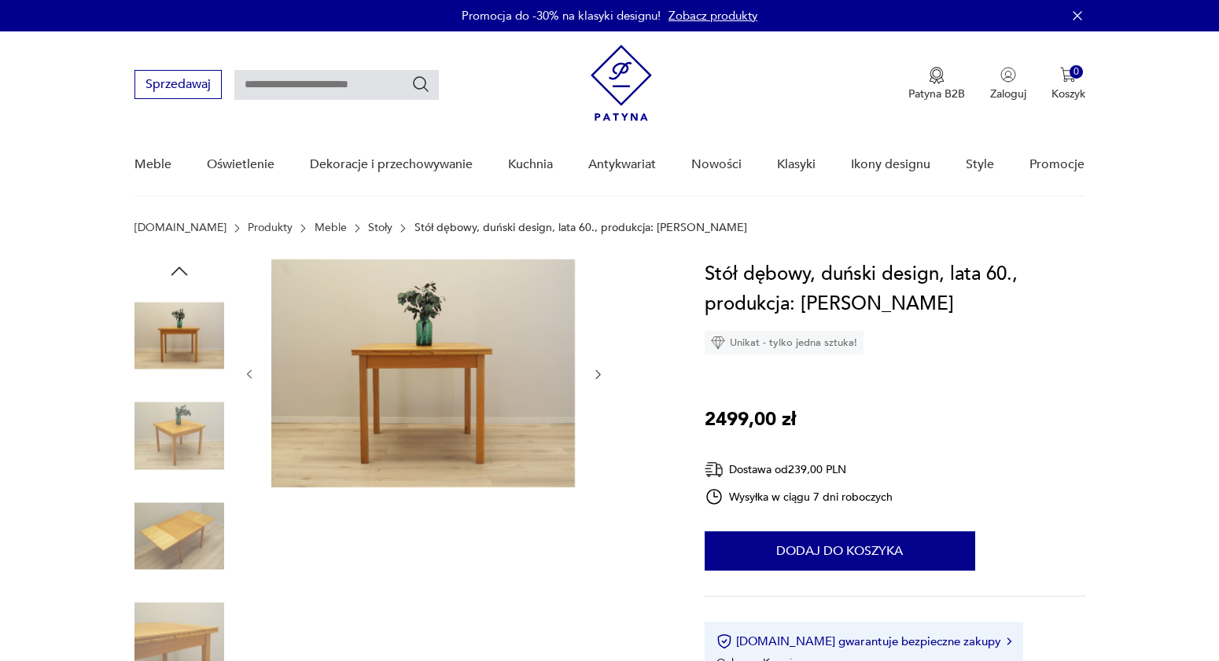
click at [180, 537] on img at bounding box center [179, 536] width 90 height 90
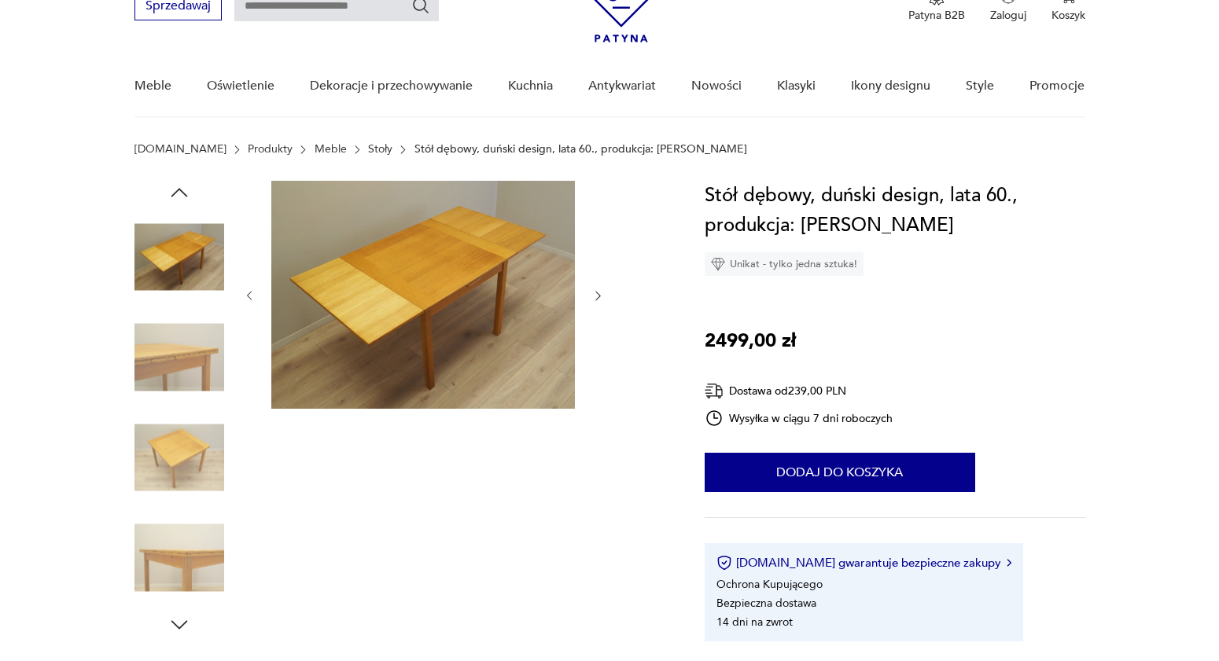
scroll to position [83, 0]
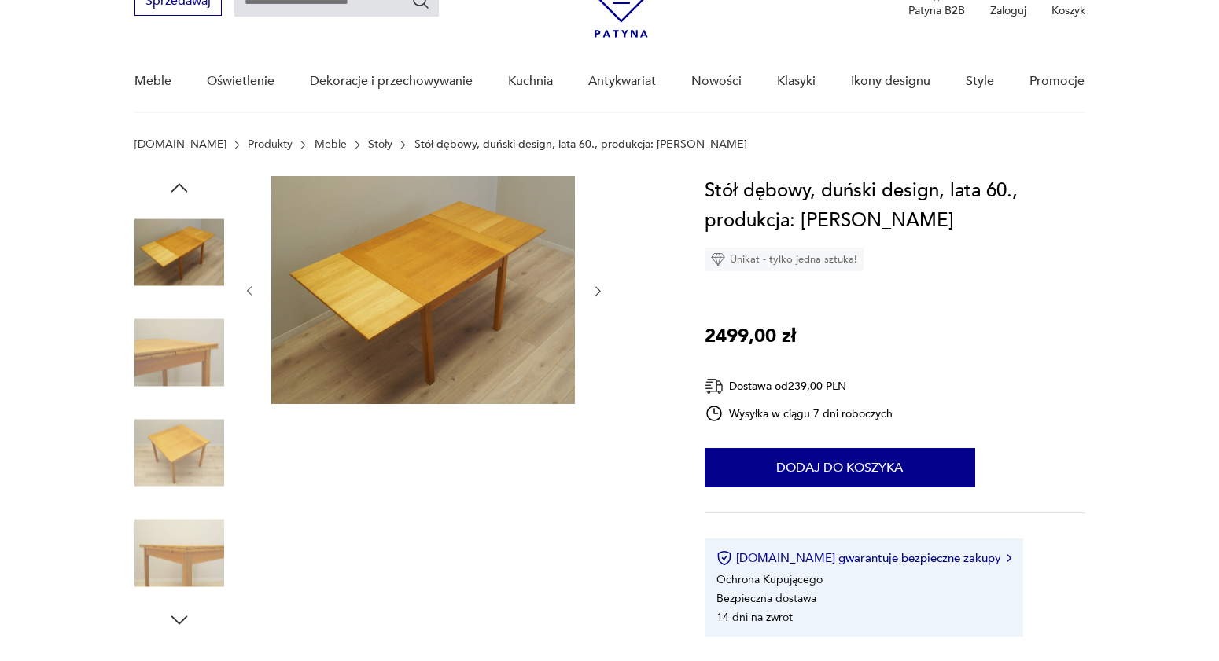
click at [182, 460] on img at bounding box center [179, 453] width 90 height 90
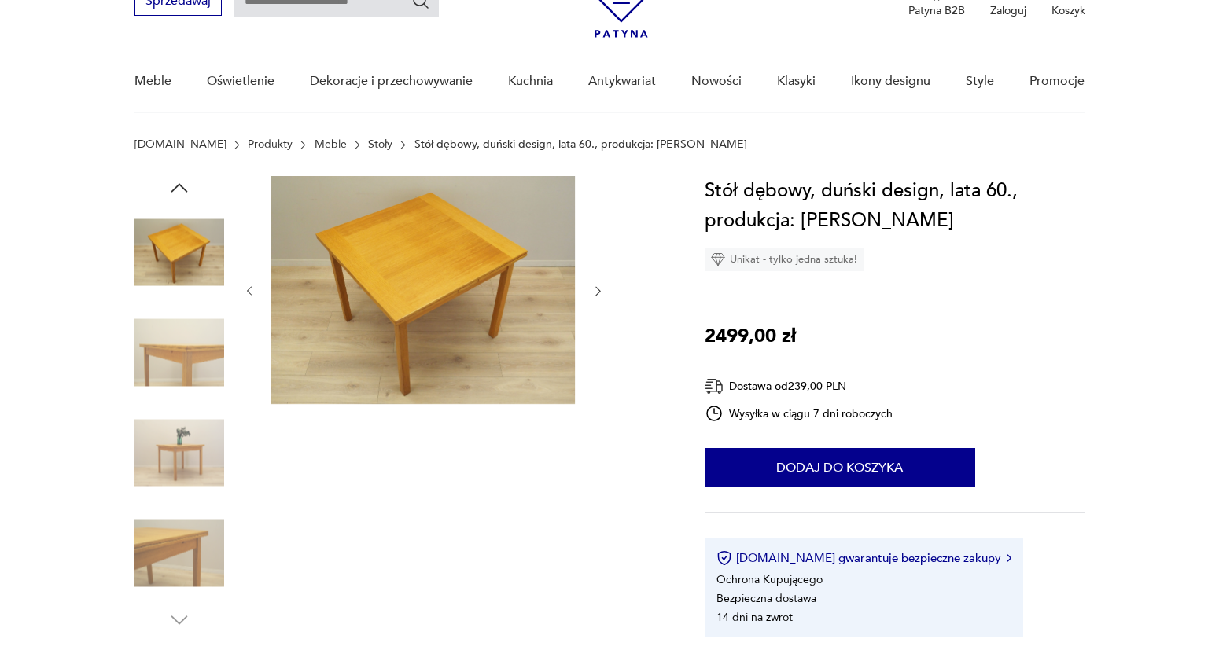
click at [171, 554] on img at bounding box center [179, 554] width 90 height 90
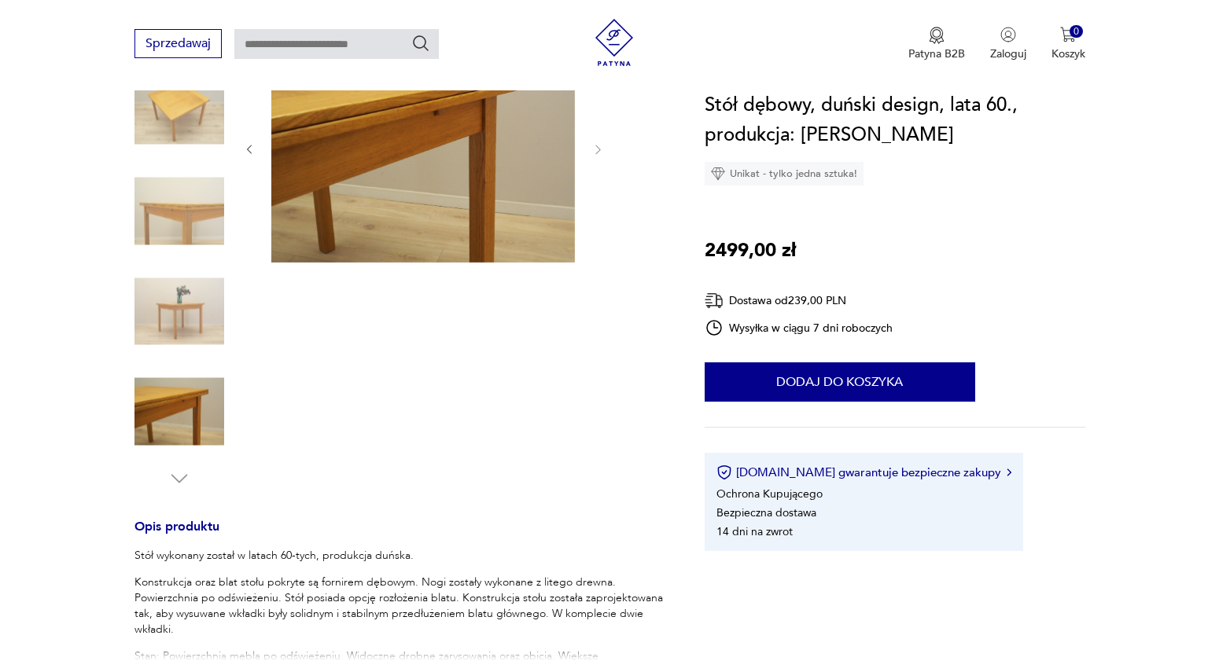
scroll to position [0, 0]
click at [181, 131] on img at bounding box center [179, 111] width 90 height 90
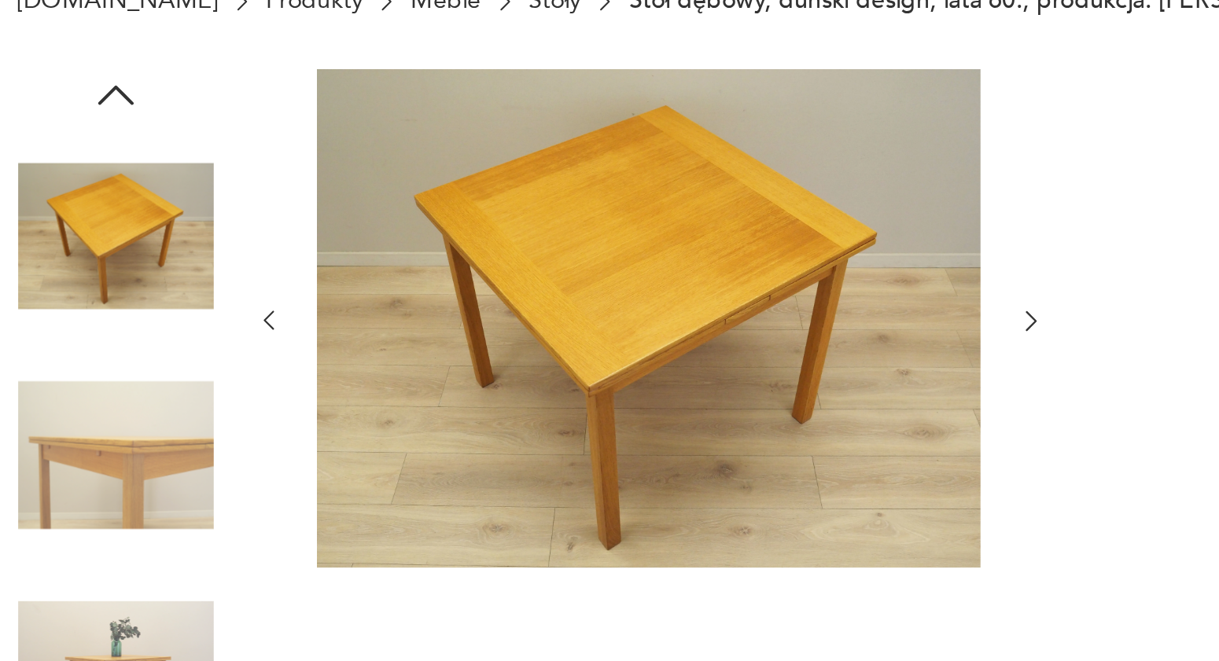
click at [174, 392] on img at bounding box center [179, 393] width 90 height 90
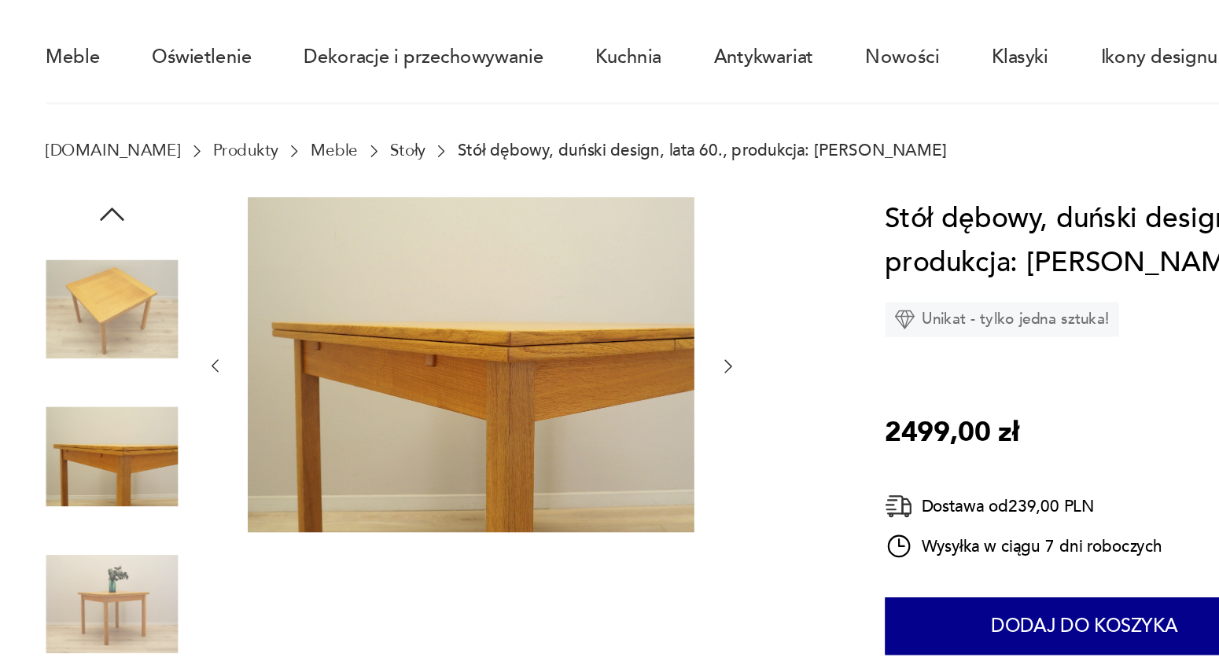
click at [194, 502] on img at bounding box center [179, 492] width 90 height 90
